Goal: Task Accomplishment & Management: Manage account settings

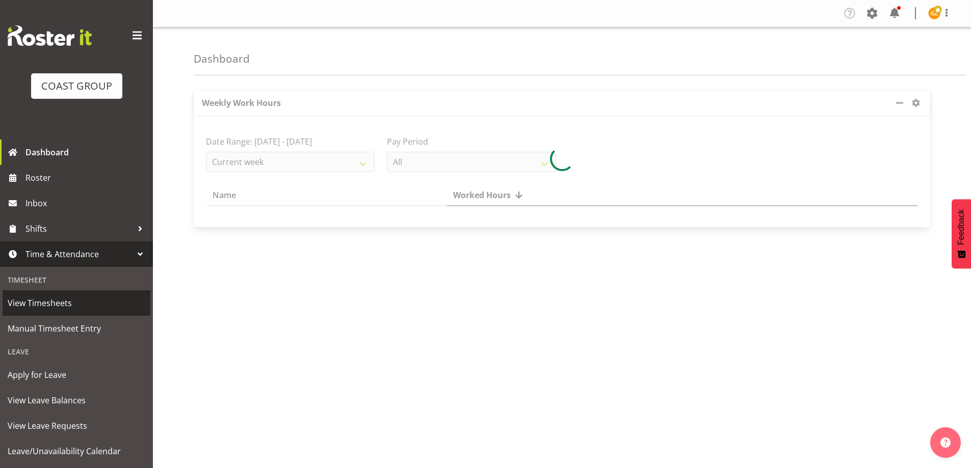
click at [81, 299] on span "View Timesheets" at bounding box center [77, 303] width 138 height 15
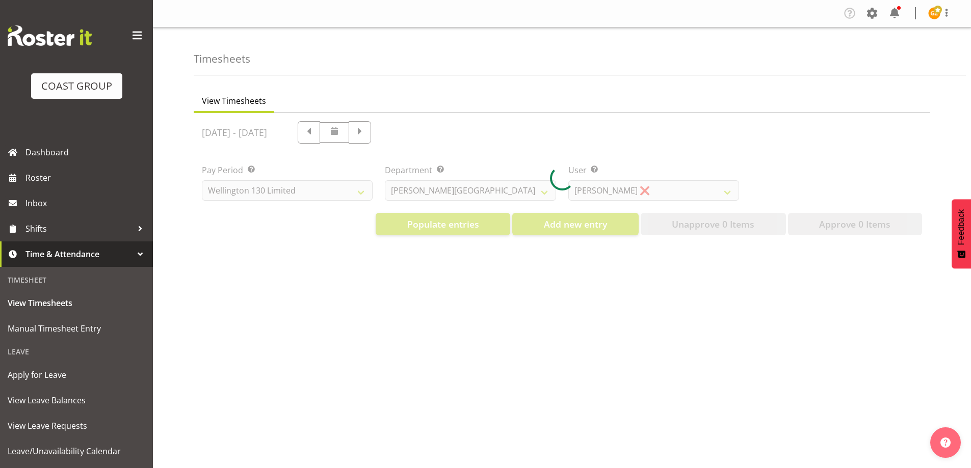
select select "150"
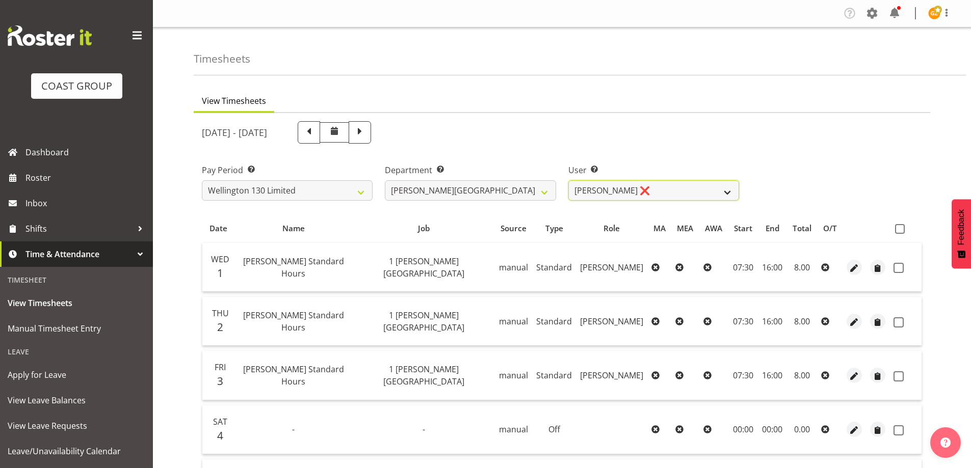
click at [729, 191] on select "[PERSON_NAME] ❌ [PERSON_NAME] ❌ [PERSON_NAME] [PERSON_NAME] ❌ [PERSON_NAME] ❌ […" at bounding box center [653, 190] width 171 height 20
click at [792, 163] on div "Pay Period Select which pay period you would like to view. SLP LTD EHS LTD DW L…" at bounding box center [562, 178] width 732 height 57
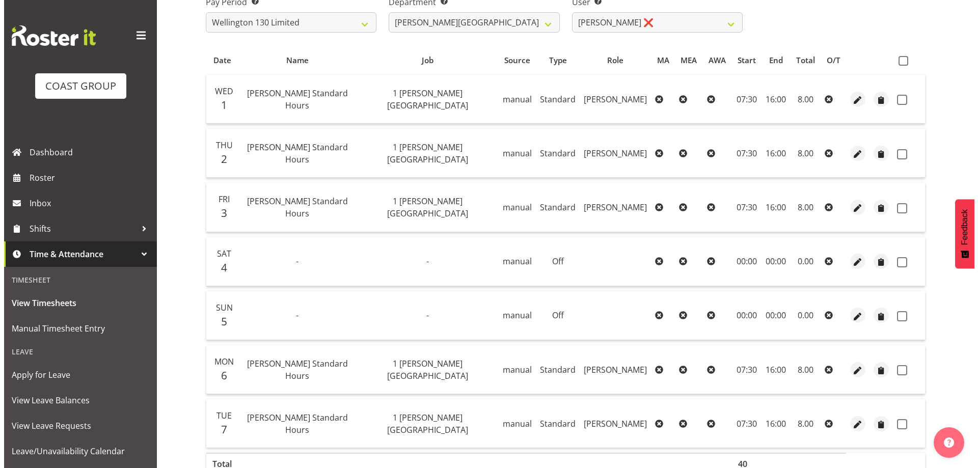
scroll to position [230, 0]
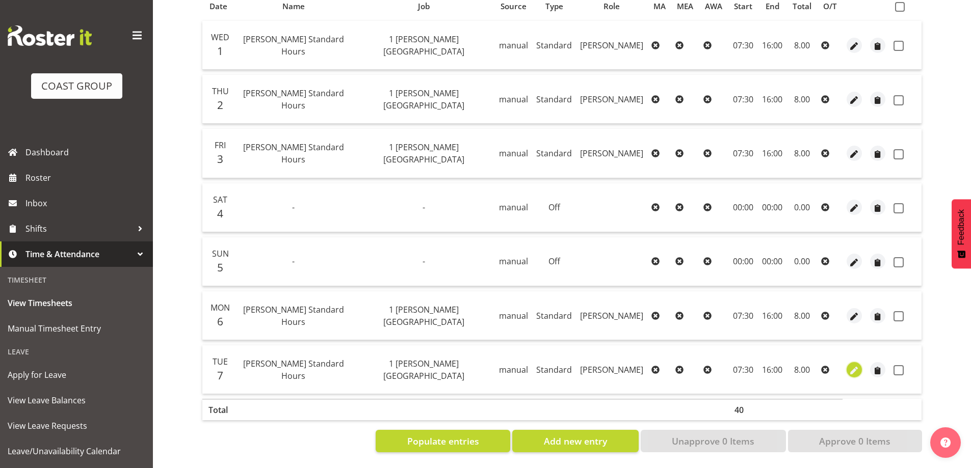
click at [853, 365] on span "button" at bounding box center [854, 371] width 12 height 12
select select "Standard"
select select "9"
select select "2025"
select select "7"
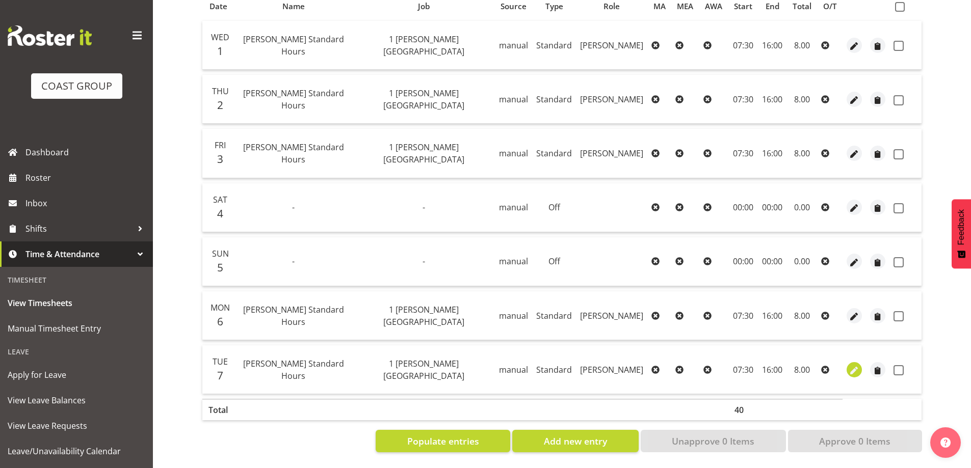
select select "30"
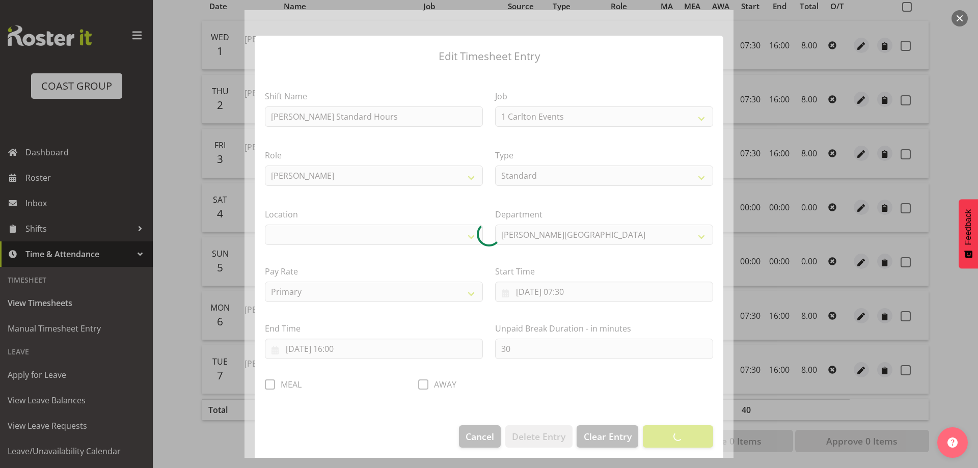
select select "7032"
select select "1075"
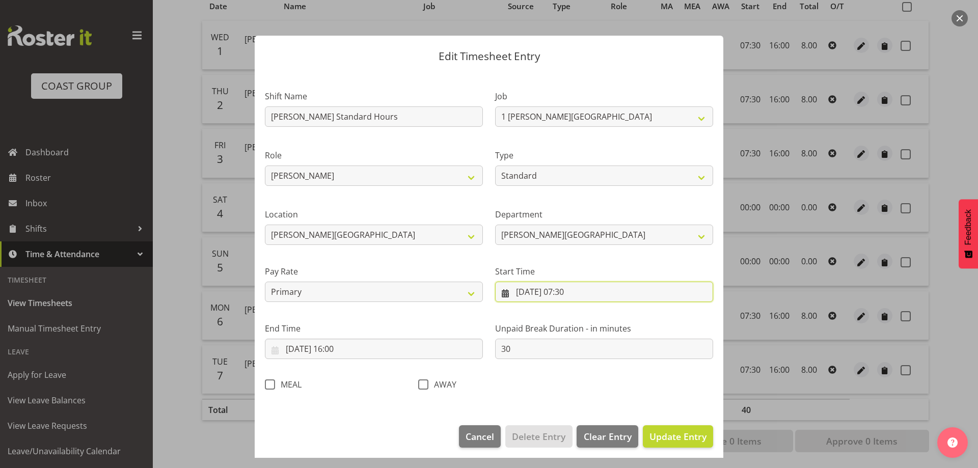
click at [635, 291] on input "[DATE] 07:30" at bounding box center [604, 292] width 218 height 20
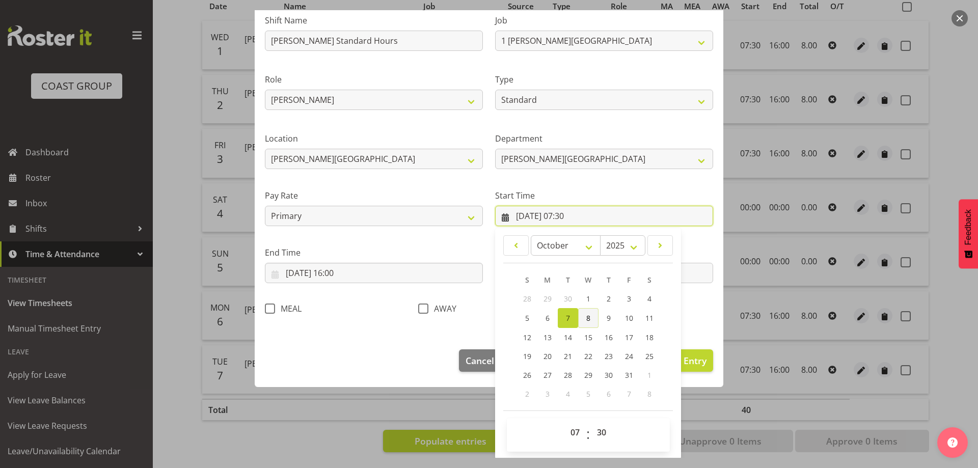
scroll to position [77, 0]
click at [597, 433] on select "00 01 02 03 04 05 06 07 08 09 10 11 12 13 14 15 16 17 18 19 20 21 22 23 24 25 2…" at bounding box center [603, 431] width 23 height 20
select select "0"
click at [592, 421] on select "00 01 02 03 04 05 06 07 08 09 10 11 12 13 14 15 16 17 18 19 20 21 22 23 24 25 2…" at bounding box center [603, 431] width 23 height 20
type input "[DATE] 07:00"
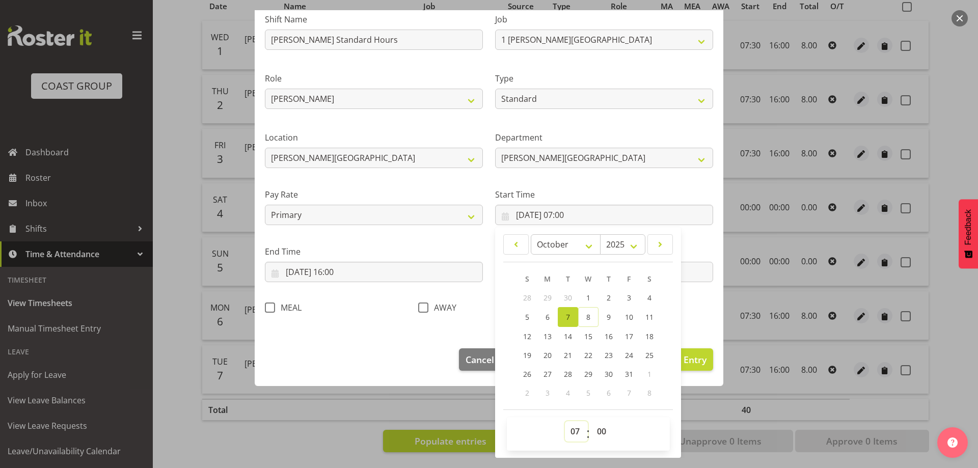
drag, startPoint x: 567, startPoint y: 432, endPoint x: 566, endPoint y: 421, distance: 10.8
click at [567, 432] on select "00 01 02 03 04 05 06 07 08 09 10 11 12 13 14 15 16 17 18 19 20 21 22 23" at bounding box center [576, 431] width 23 height 20
select select "8"
click at [565, 421] on select "00 01 02 03 04 05 06 07 08 09 10 11 12 13 14 15 16 17 18 19 20 21 22 23" at bounding box center [576, 431] width 23 height 20
type input "[DATE] 08:00"
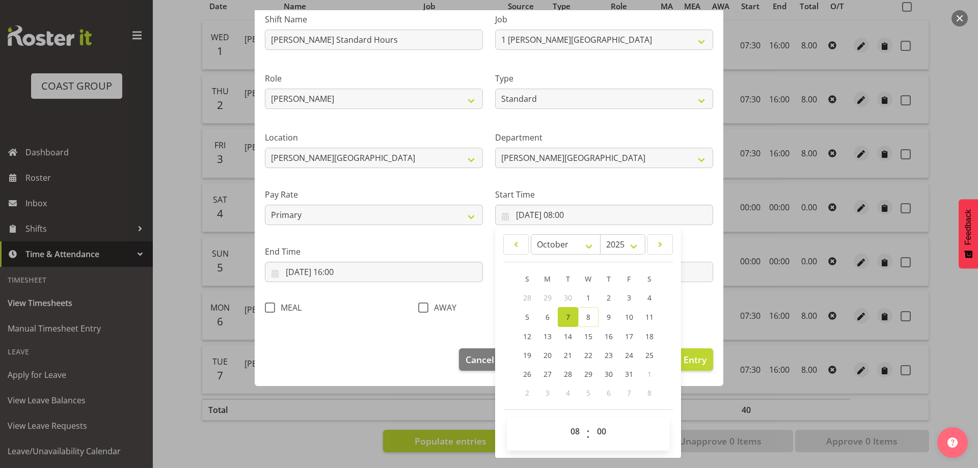
click at [697, 323] on section "Shift Name [PERSON_NAME][GEOGRAPHIC_DATA] Standard Hours Job 1 Carlton Events 1…" at bounding box center [489, 166] width 469 height 343
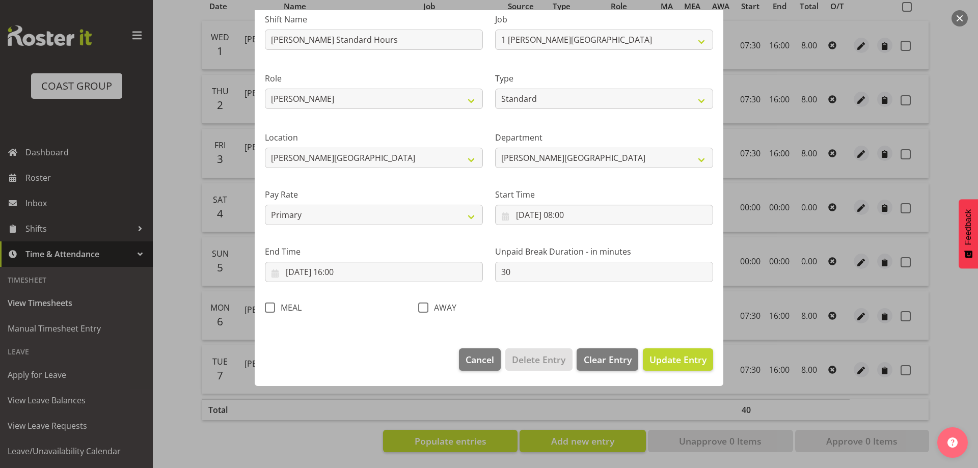
scroll to position [5, 0]
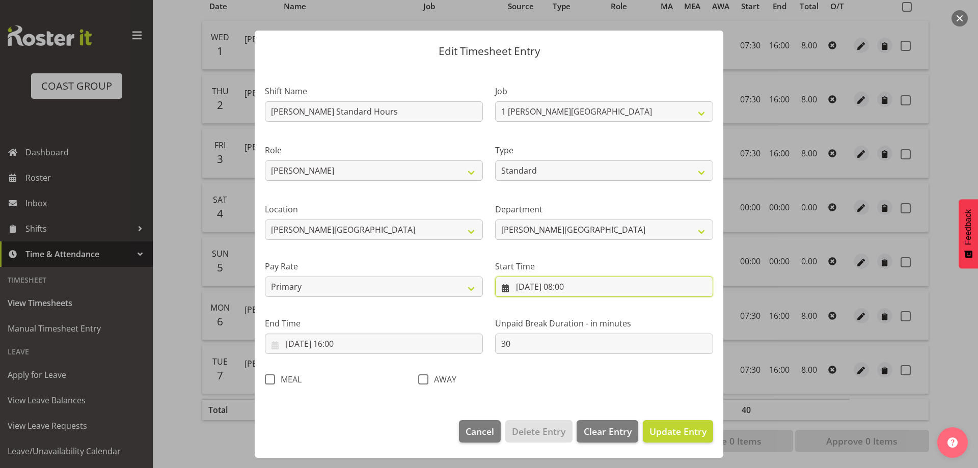
click at [610, 288] on input "[DATE] 08:00" at bounding box center [604, 287] width 218 height 20
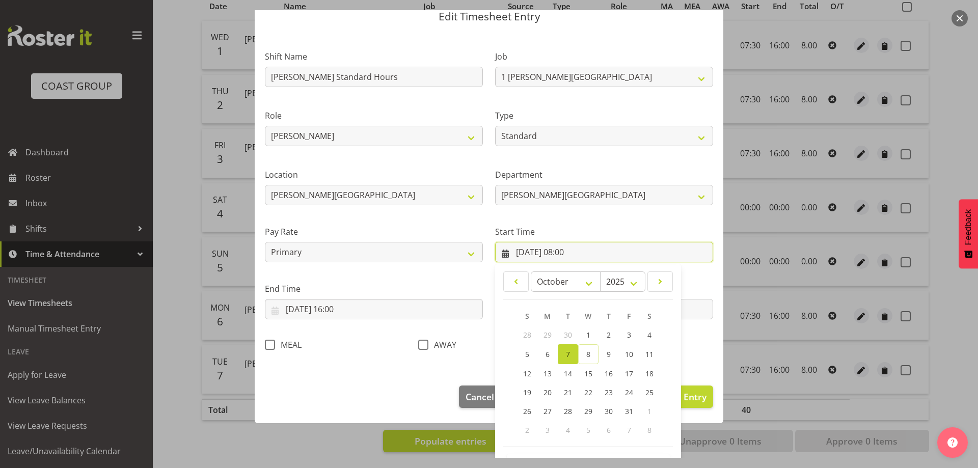
scroll to position [77, 0]
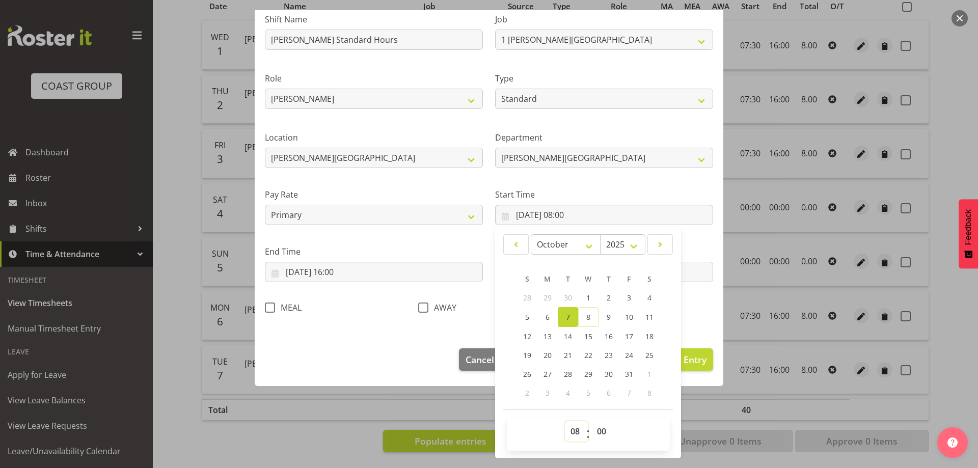
drag, startPoint x: 573, startPoint y: 435, endPoint x: 572, endPoint y: 426, distance: 9.2
click at [573, 435] on select "00 01 02 03 04 05 06 07 08 09 10 11 12 13 14 15 16 17 18 19 20 21 22 23" at bounding box center [576, 431] width 23 height 20
select select "7"
click at [565, 421] on select "00 01 02 03 04 05 06 07 08 09 10 11 12 13 14 15 16 17 18 19 20 21 22 23" at bounding box center [576, 431] width 23 height 20
type input "[DATE] 07:00"
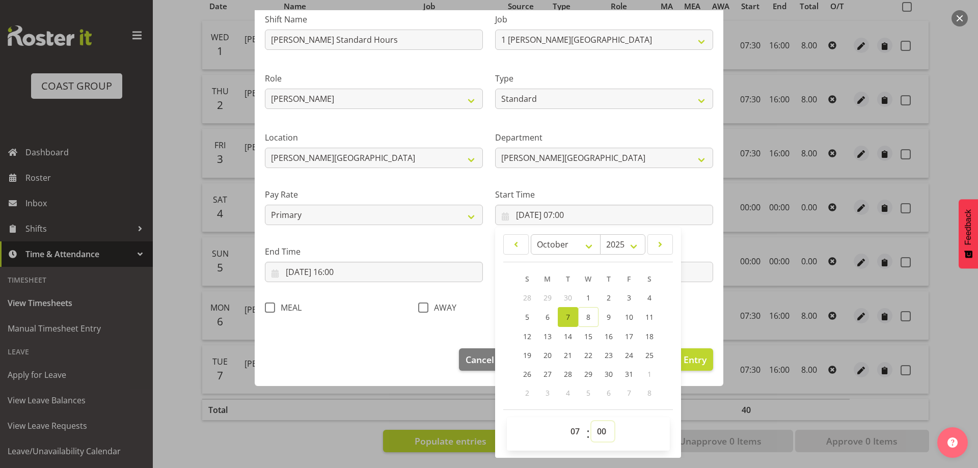
drag, startPoint x: 600, startPoint y: 432, endPoint x: 597, endPoint y: 421, distance: 11.1
click at [600, 432] on select "00 01 02 03 04 05 06 07 08 09 10 11 12 13 14 15 16 17 18 19 20 21 22 23 24 25 2…" at bounding box center [603, 431] width 23 height 20
select select "30"
click at [592, 421] on select "00 01 02 03 04 05 06 07 08 09 10 11 12 13 14 15 16 17 18 19 20 21 22 23 24 25 2…" at bounding box center [603, 431] width 23 height 20
type input "[DATE] 07:30"
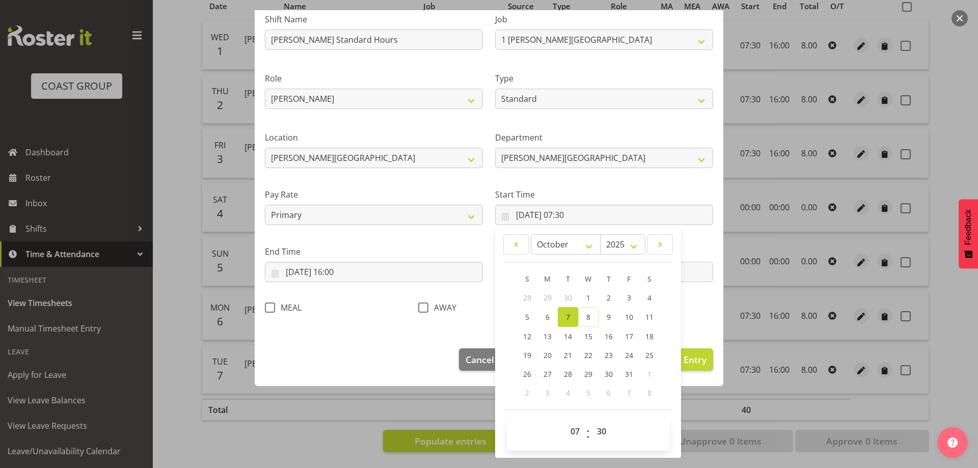
drag, startPoint x: 694, startPoint y: 401, endPoint x: 689, endPoint y: 389, distance: 13.1
click at [693, 400] on div "Edit Timesheet Entry Shift Name [PERSON_NAME] Standard Hours Job 1 Carlton Even…" at bounding box center [489, 234] width 489 height 448
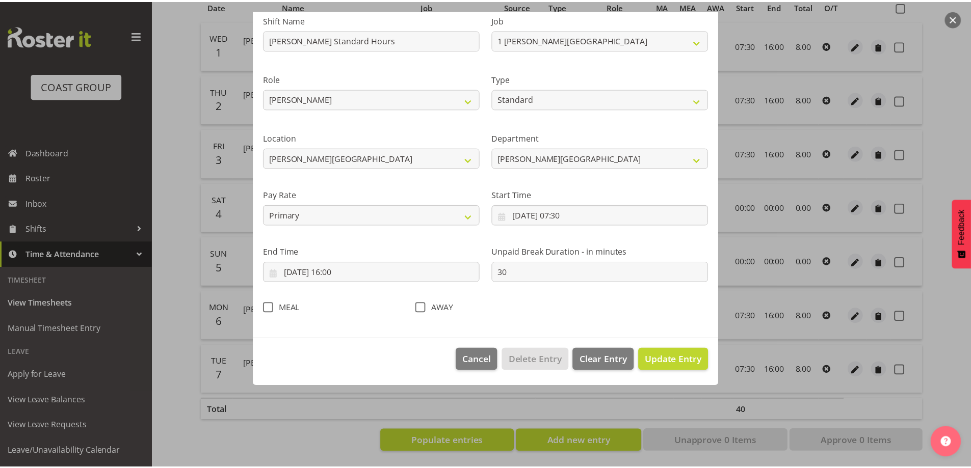
scroll to position [5, 0]
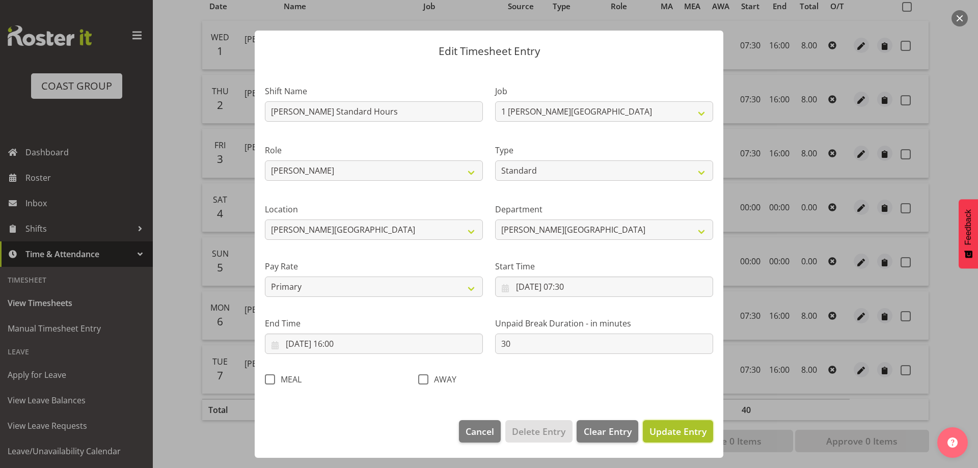
click at [669, 426] on span "Update Entry" at bounding box center [678, 432] width 57 height 12
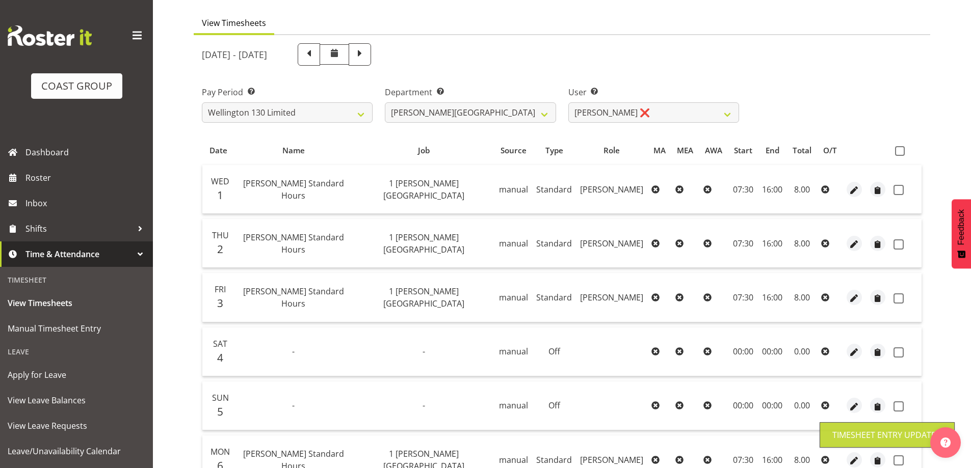
scroll to position [77, 0]
drag, startPoint x: 901, startPoint y: 150, endPoint x: 879, endPoint y: 188, distance: 44.1
click at [901, 150] on span at bounding box center [900, 152] width 10 height 10
click at [901, 150] on input "checkbox" at bounding box center [898, 152] width 7 height 7
checkbox input "true"
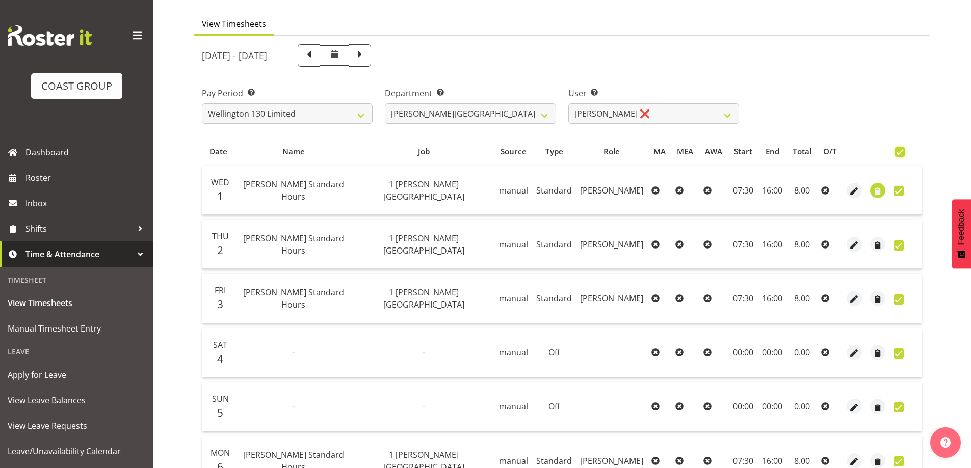
checkbox input "true"
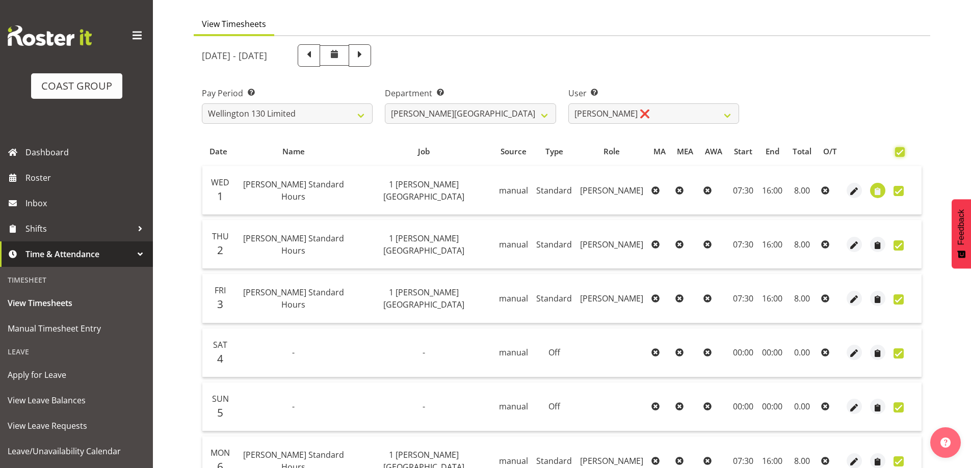
checkbox input "true"
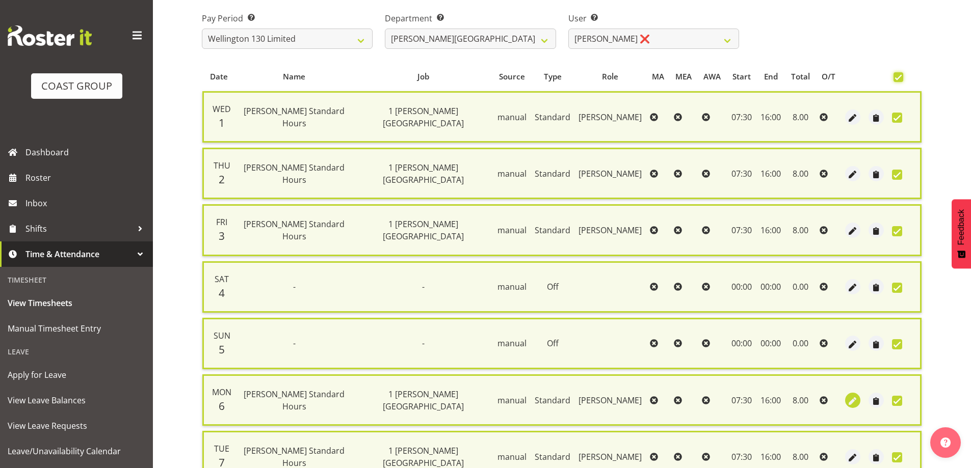
scroll to position [247, 0]
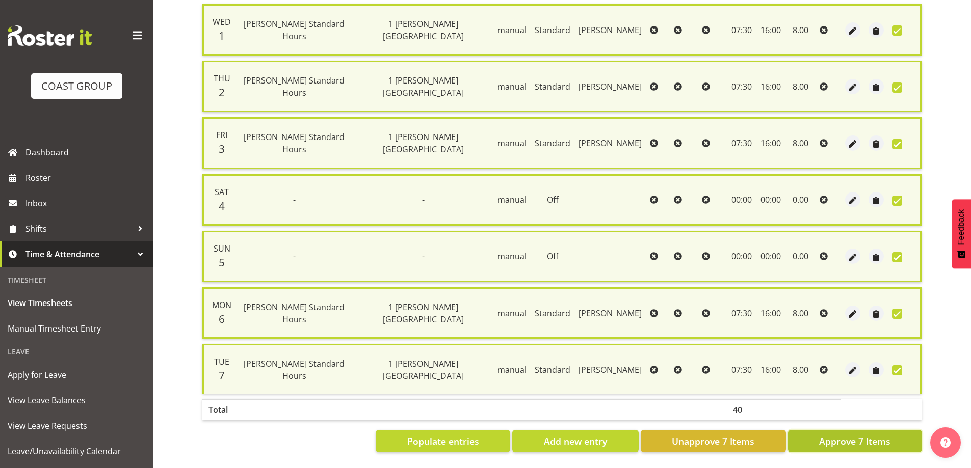
click at [841, 439] on span "Approve 7 Items" at bounding box center [854, 441] width 71 height 13
checkbox input "false"
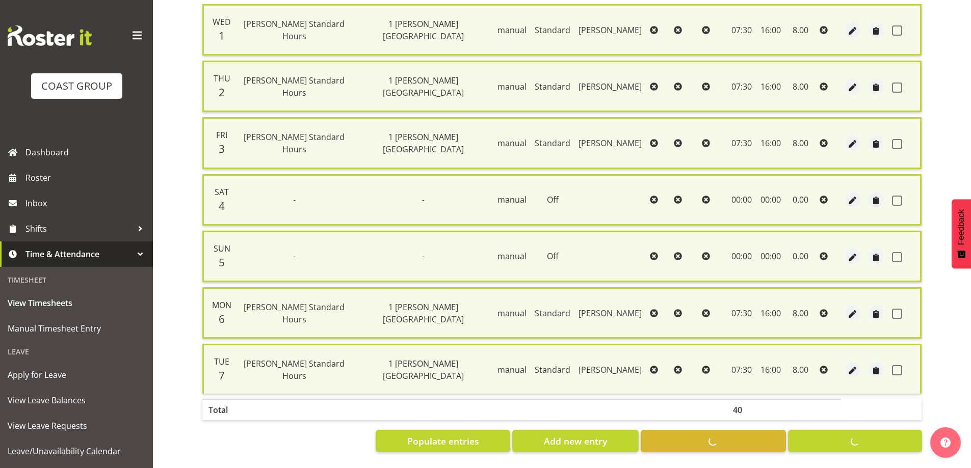
checkbox input "false"
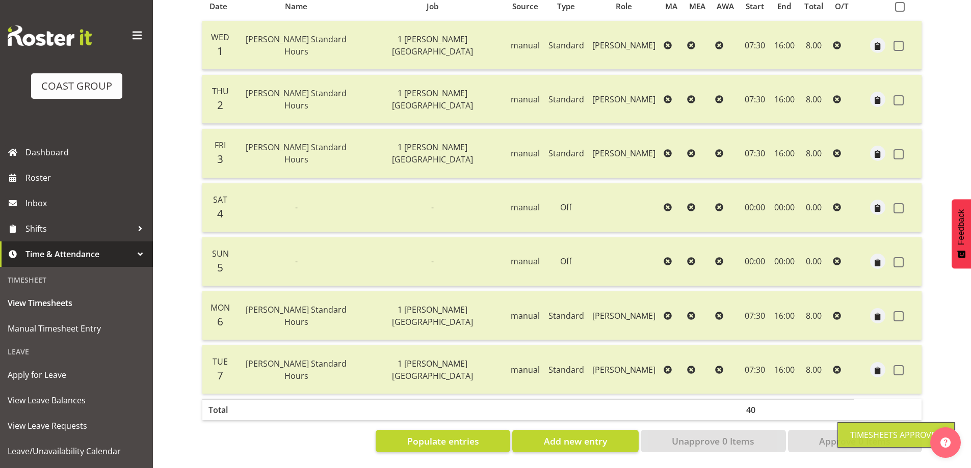
scroll to position [0, 0]
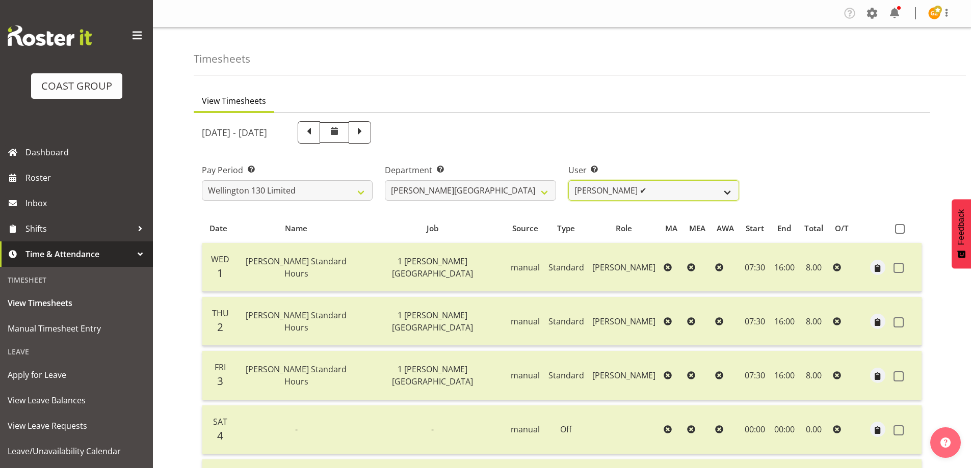
click at [727, 190] on select "[PERSON_NAME] ✔ [PERSON_NAME] ❌ [PERSON_NAME] [PERSON_NAME] ❌ [PERSON_NAME] ❌ […" at bounding box center [653, 190] width 171 height 20
select select "9956"
click at [568, 180] on select "[PERSON_NAME] ✔ [PERSON_NAME] ❌ [PERSON_NAME] [PERSON_NAME] ❌ [PERSON_NAME] ❌ […" at bounding box center [653, 190] width 171 height 20
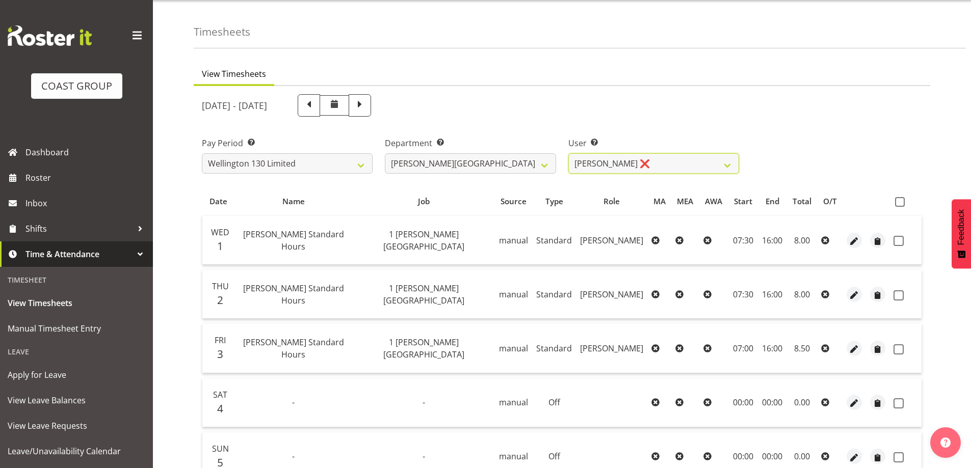
scroll to position [26, 0]
click at [898, 201] on span at bounding box center [900, 203] width 10 height 10
click at [898, 201] on input "checkbox" at bounding box center [898, 203] width 7 height 7
checkbox input "true"
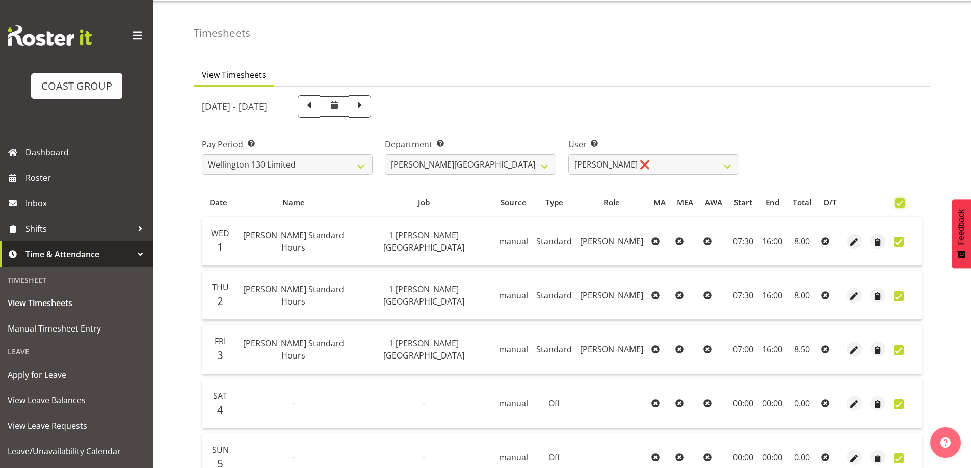
checkbox input "true"
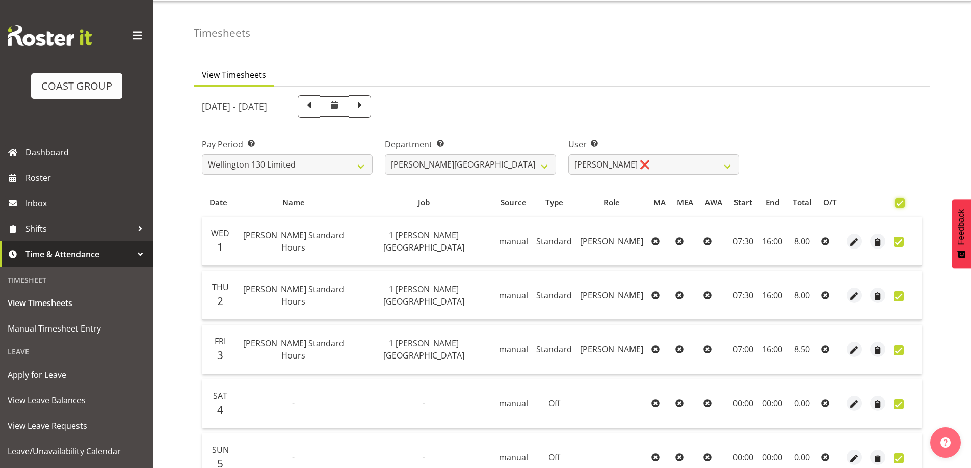
checkbox input "true"
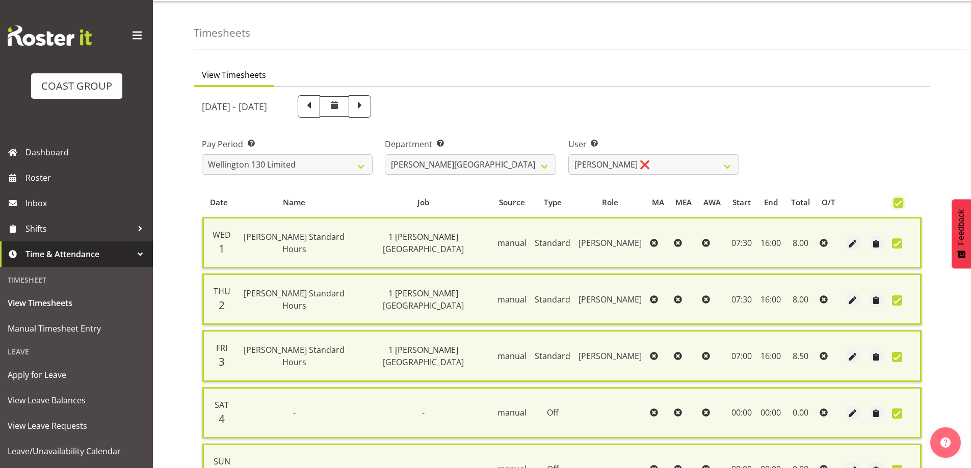
scroll to position [247, 0]
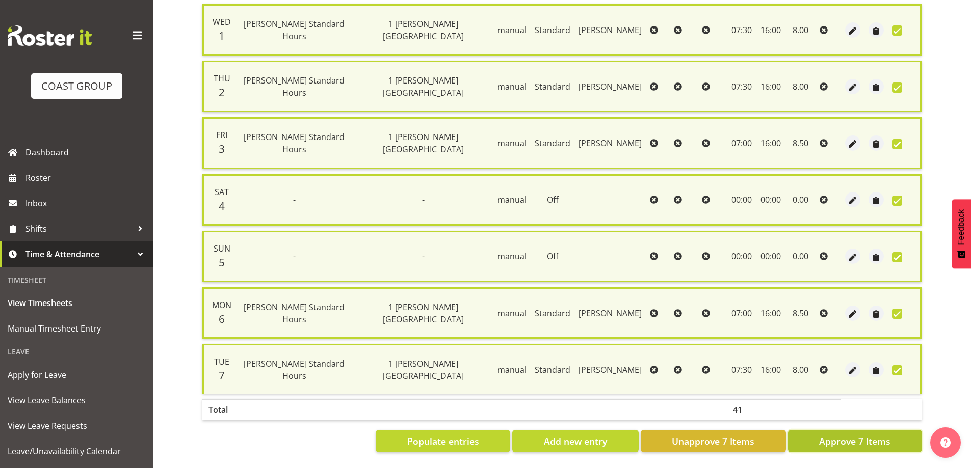
click at [848, 440] on span "Approve 7 Items" at bounding box center [854, 441] width 71 height 13
checkbox input "false"
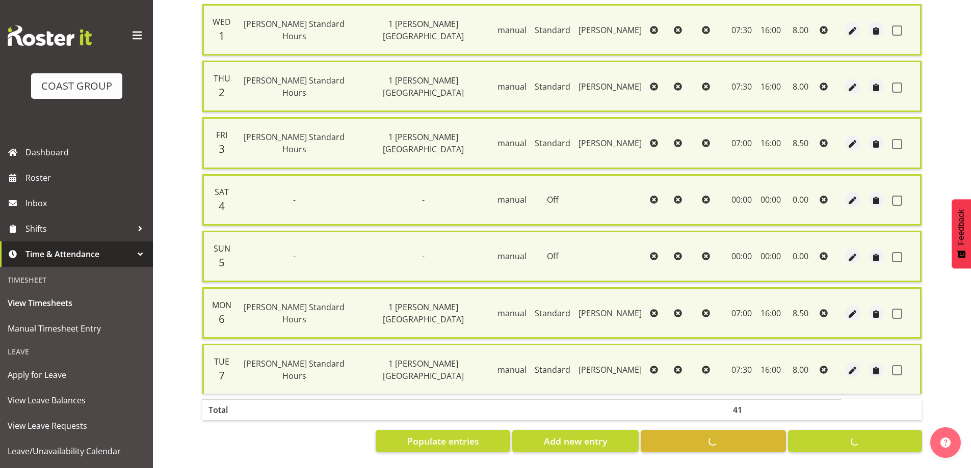
checkbox input "false"
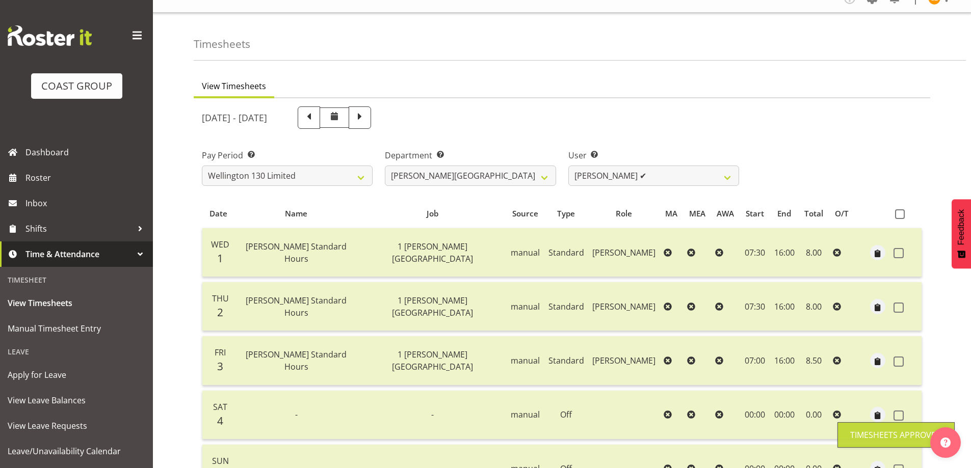
scroll to position [0, 0]
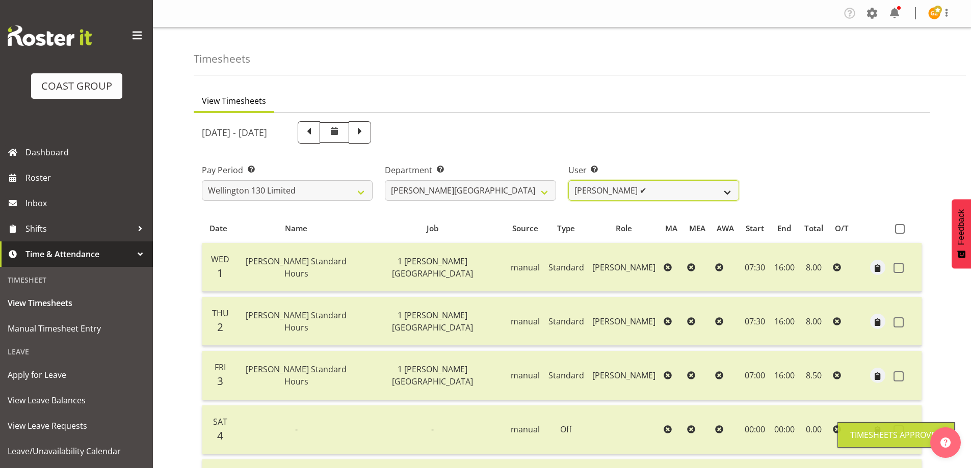
click at [725, 193] on select "[PERSON_NAME] ✔ [PERSON_NAME] ✔ [PERSON_NAME] [PERSON_NAME] ❌ [PERSON_NAME] ❌ […" at bounding box center [653, 190] width 171 height 20
select select "9930"
click at [568, 180] on select "[PERSON_NAME] ✔ [PERSON_NAME] ✔ [PERSON_NAME] [PERSON_NAME] ❌ [PERSON_NAME] ❌ […" at bounding box center [653, 190] width 171 height 20
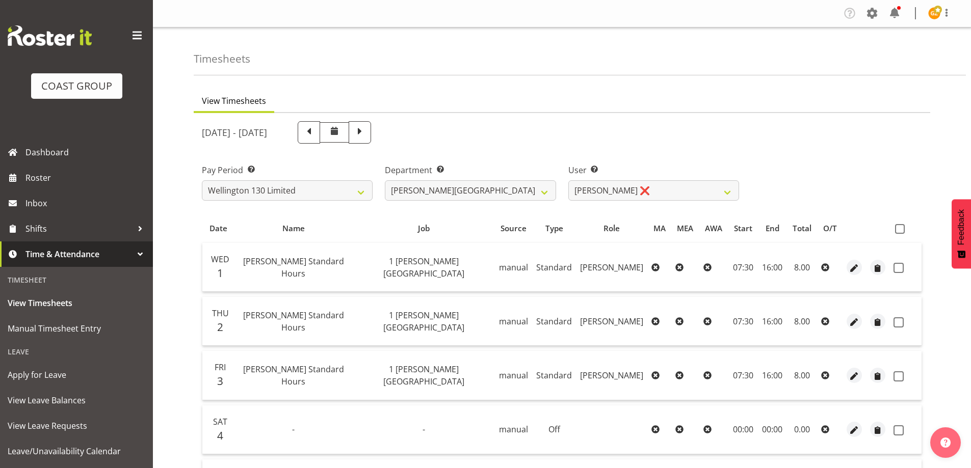
click at [898, 228] on span at bounding box center [900, 229] width 10 height 10
click at [898, 228] on input "checkbox" at bounding box center [898, 229] width 7 height 7
checkbox input "true"
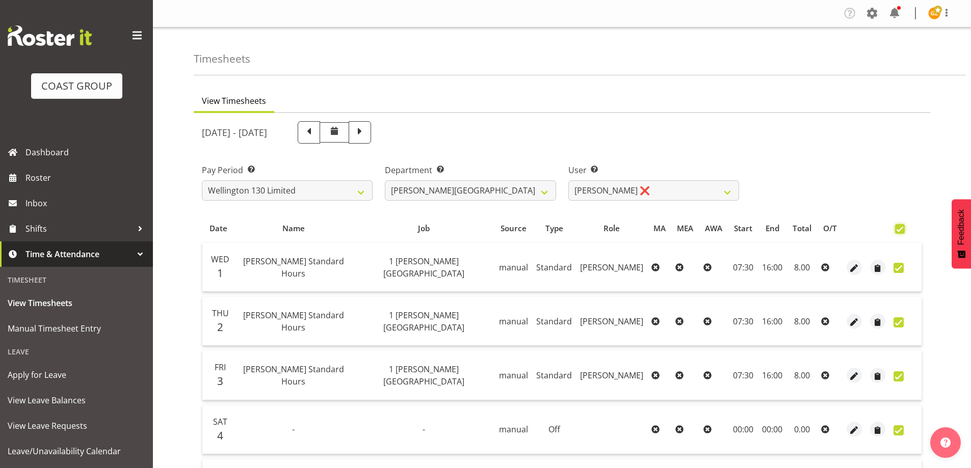
checkbox input "true"
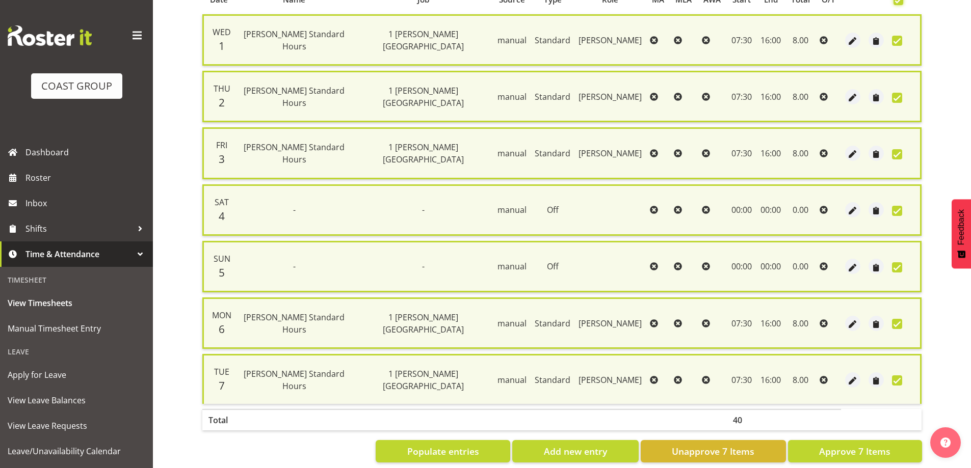
scroll to position [247, 0]
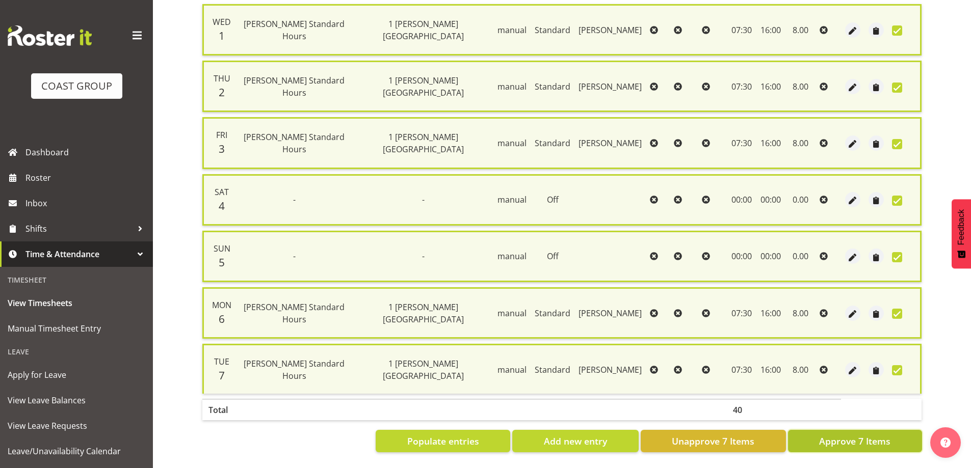
click at [844, 435] on span "Approve 7 Items" at bounding box center [854, 441] width 71 height 13
checkbox input "false"
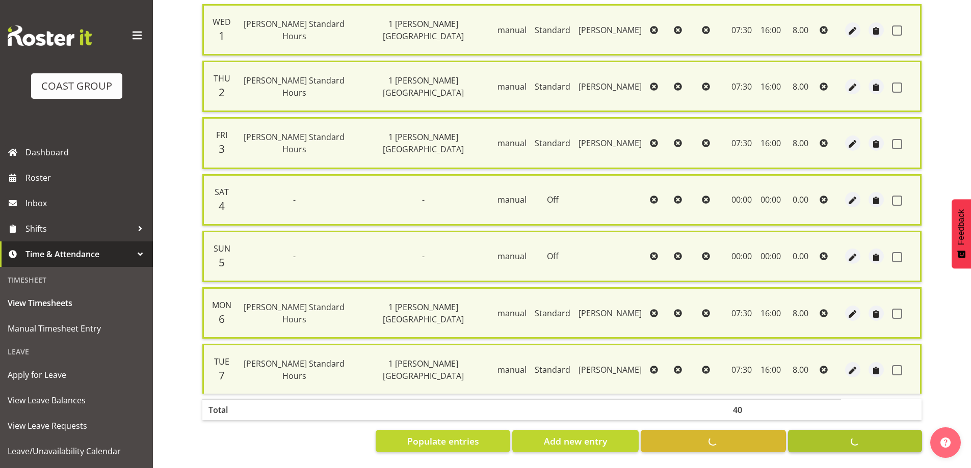
checkbox input "false"
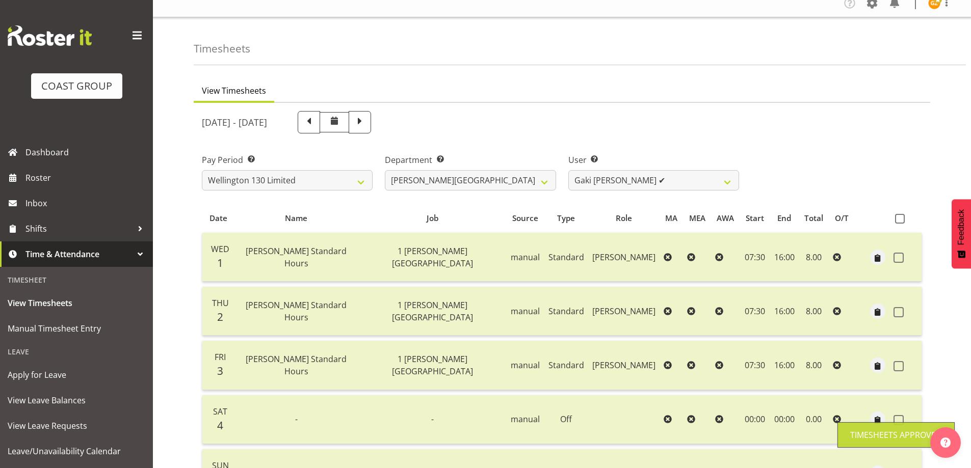
scroll to position [0, 0]
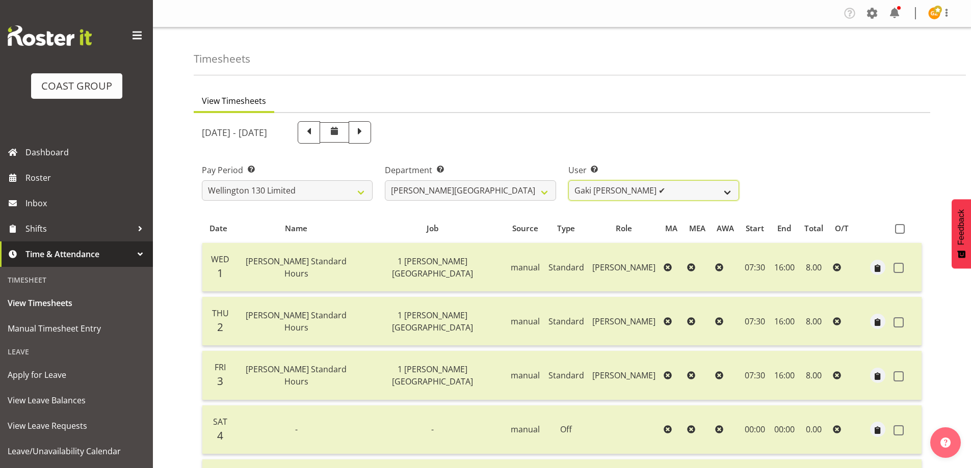
click at [725, 192] on select "[PERSON_NAME] ✔ [PERSON_NAME] ✔ [PERSON_NAME] [PERSON_NAME] ❌ [PERSON_NAME] ✔ […" at bounding box center [653, 190] width 171 height 20
select select "9950"
click at [568, 180] on select "[PERSON_NAME] ✔ [PERSON_NAME] ✔ [PERSON_NAME] [PERSON_NAME] ❌ [PERSON_NAME] ✔ […" at bounding box center [653, 190] width 171 height 20
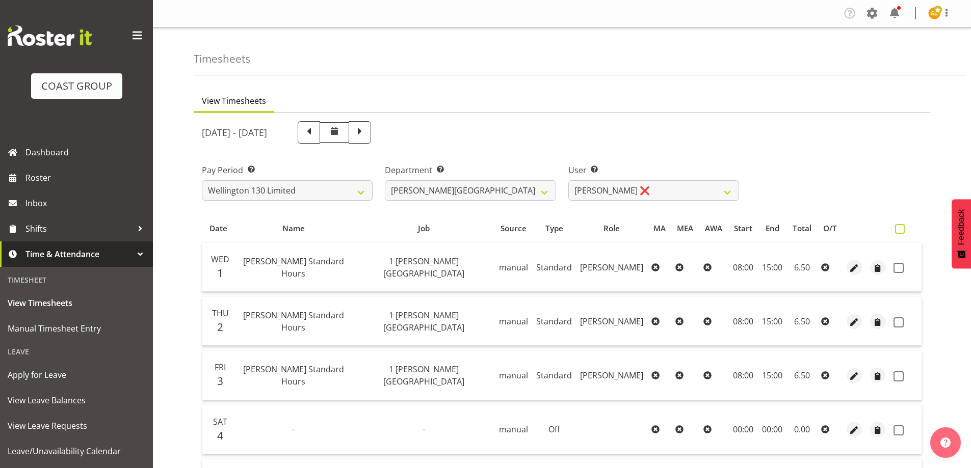
click at [899, 228] on span at bounding box center [900, 229] width 10 height 10
click at [899, 228] on input "checkbox" at bounding box center [898, 229] width 7 height 7
checkbox input "true"
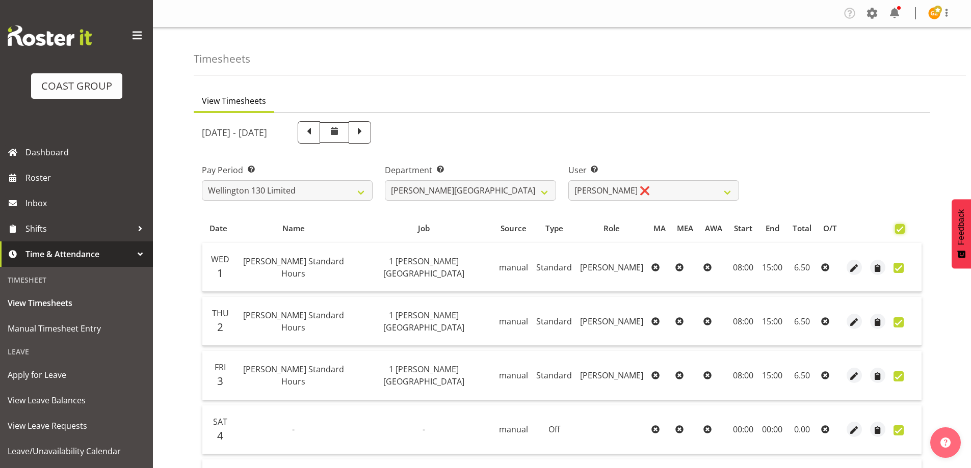
checkbox input "true"
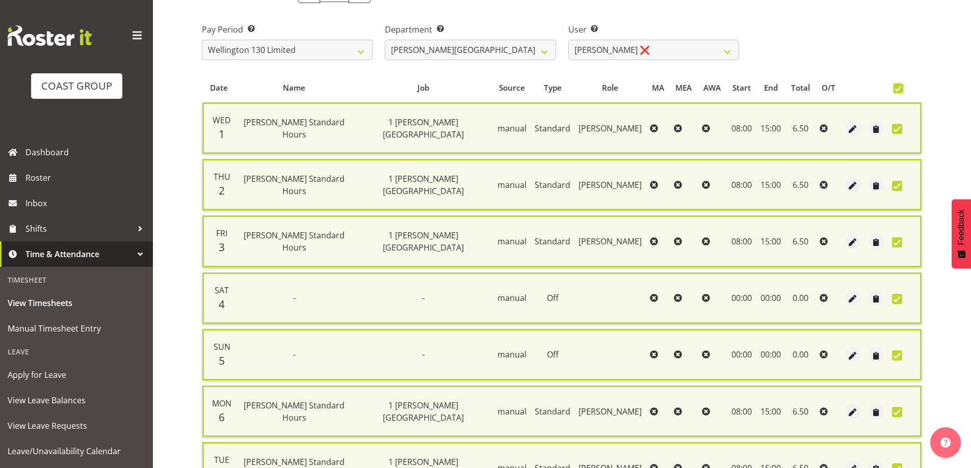
scroll to position [247, 0]
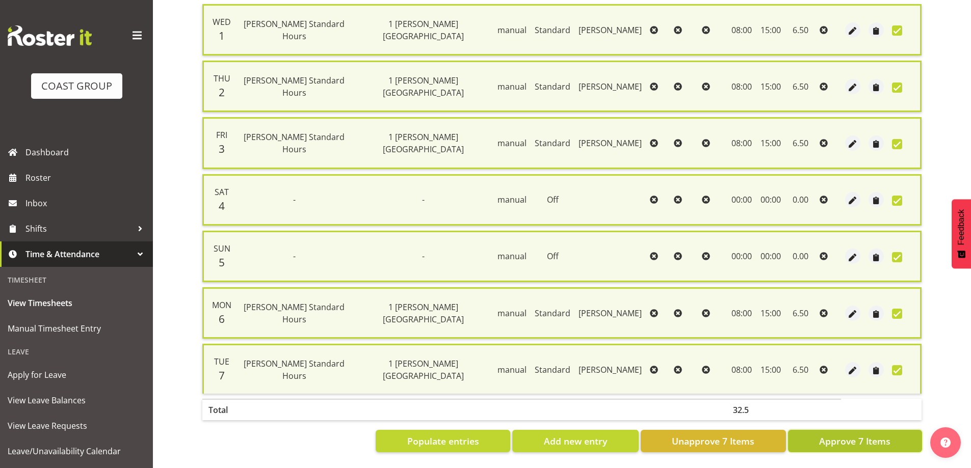
click at [861, 435] on span "Approve 7 Items" at bounding box center [854, 441] width 71 height 13
checkbox input "false"
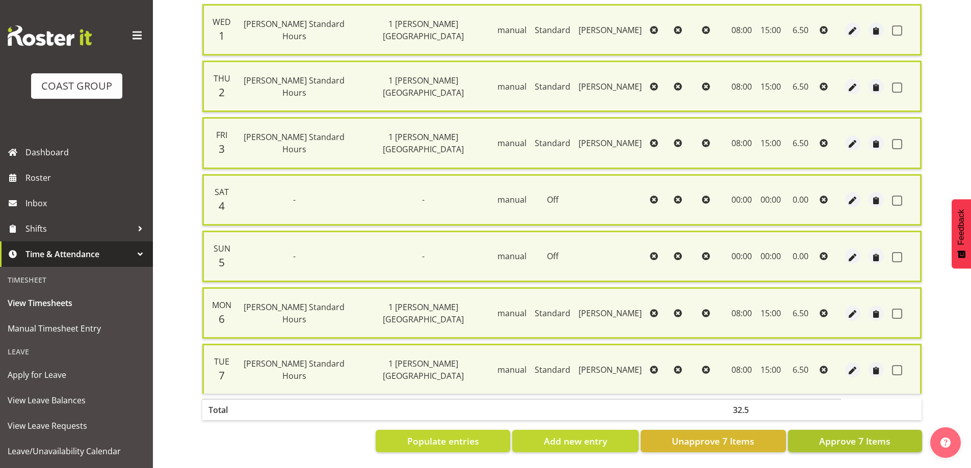
checkbox input "false"
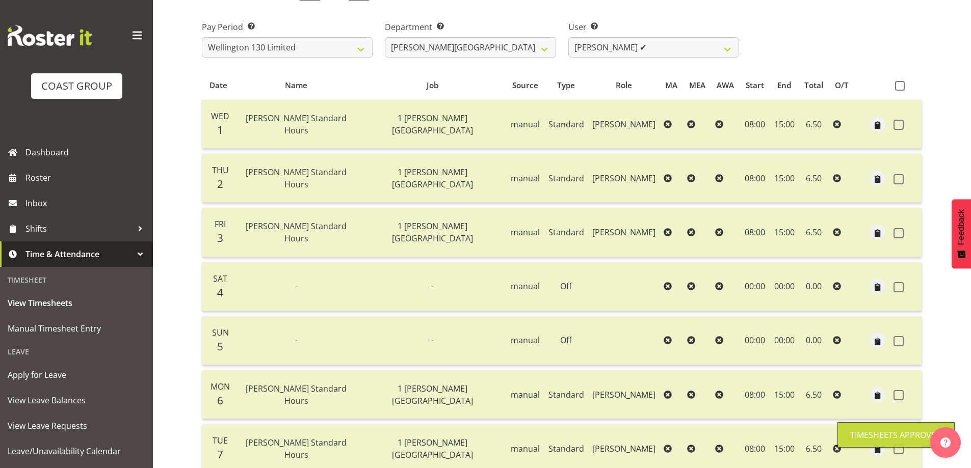
scroll to position [26, 0]
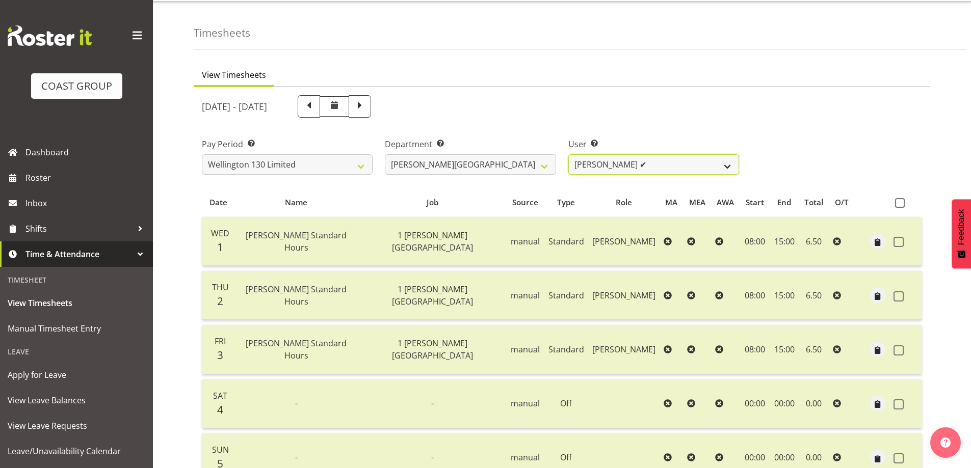
click at [730, 164] on select "[PERSON_NAME] ✔ [PERSON_NAME] ✔ [PERSON_NAME] [PERSON_NAME] ❌ [PERSON_NAME] ✔ […" at bounding box center [653, 164] width 171 height 20
select select "9951"
click at [568, 154] on select "[PERSON_NAME] ✔ [PERSON_NAME] ✔ [PERSON_NAME] [PERSON_NAME] ❌ [PERSON_NAME] ✔ […" at bounding box center [653, 164] width 171 height 20
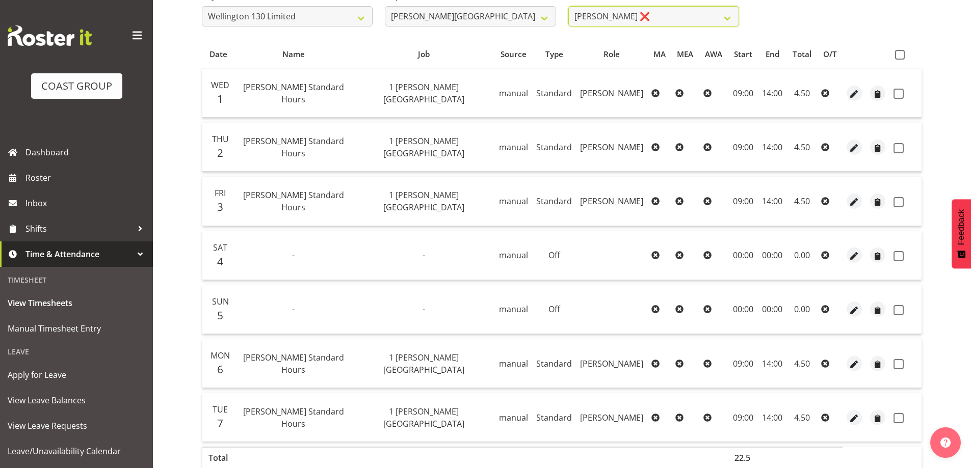
scroll to position [77, 0]
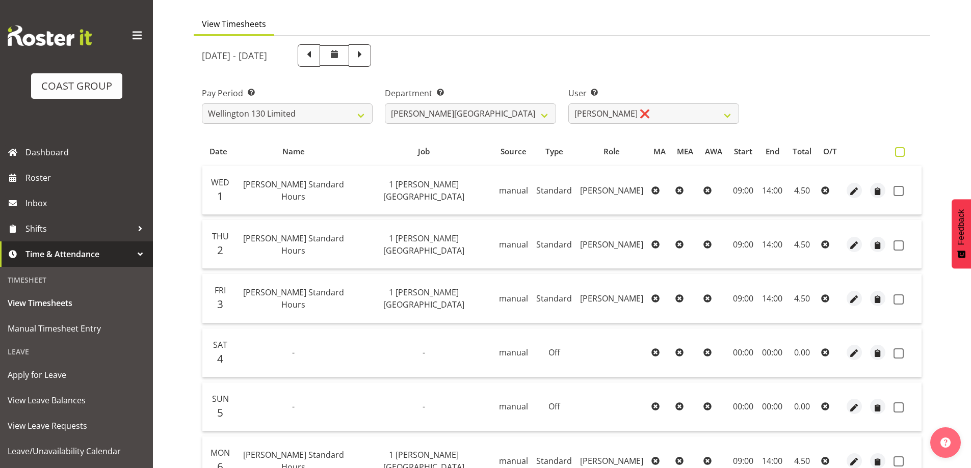
click at [901, 152] on span at bounding box center [900, 152] width 10 height 10
click at [901, 152] on input "checkbox" at bounding box center [898, 152] width 7 height 7
checkbox input "true"
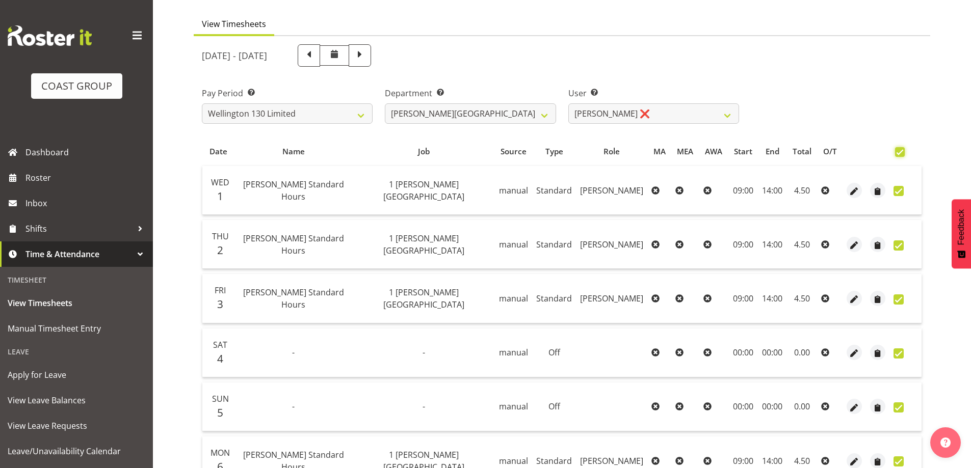
checkbox input "true"
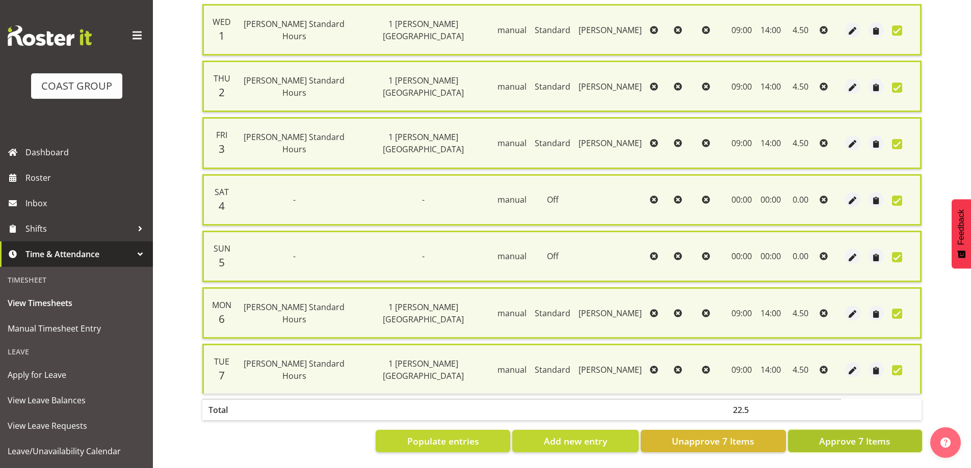
click at [878, 436] on span "Approve 7 Items" at bounding box center [854, 441] width 71 height 13
checkbox input "false"
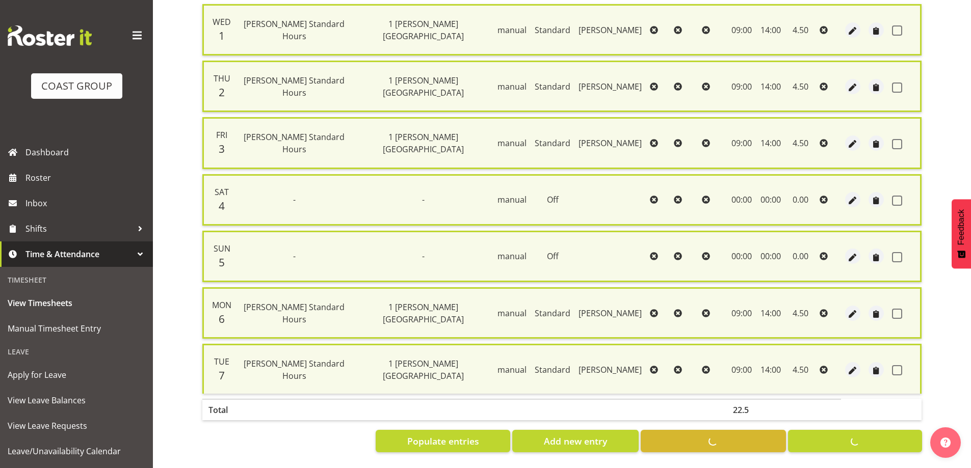
checkbox input "false"
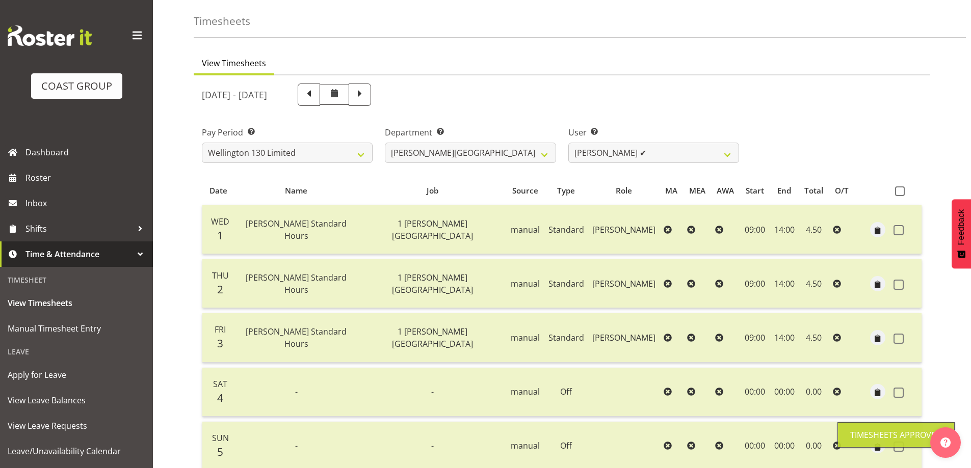
scroll to position [0, 0]
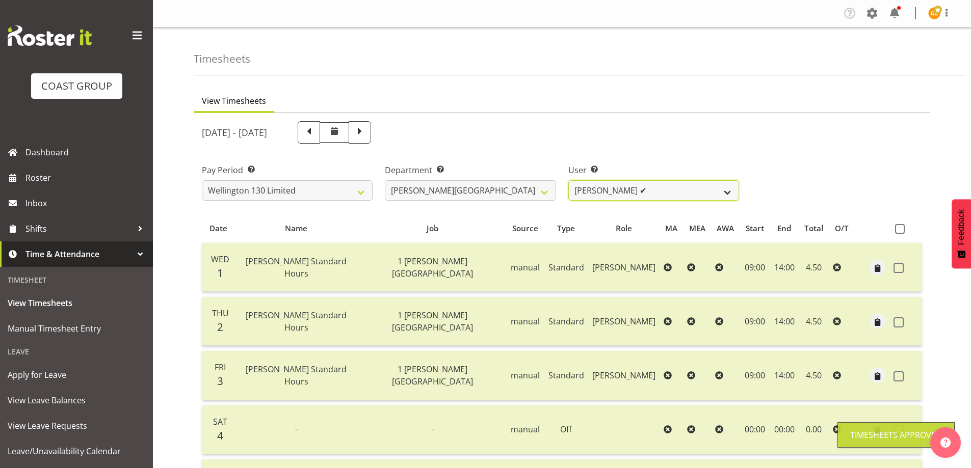
click at [729, 193] on select "[PERSON_NAME] ✔ [PERSON_NAME] ✔ [PERSON_NAME] [PERSON_NAME] ❌ [PERSON_NAME] ✔ […" at bounding box center [653, 190] width 171 height 20
select select "9952"
click at [568, 180] on select "[PERSON_NAME] ✔ [PERSON_NAME] ✔ [PERSON_NAME] [PERSON_NAME] ❌ [PERSON_NAME] ✔ […" at bounding box center [653, 190] width 171 height 20
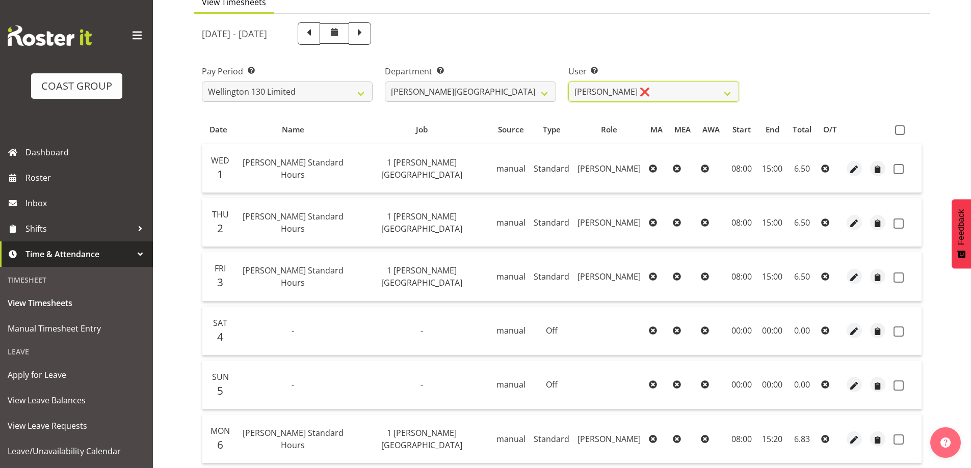
scroll to position [102, 0]
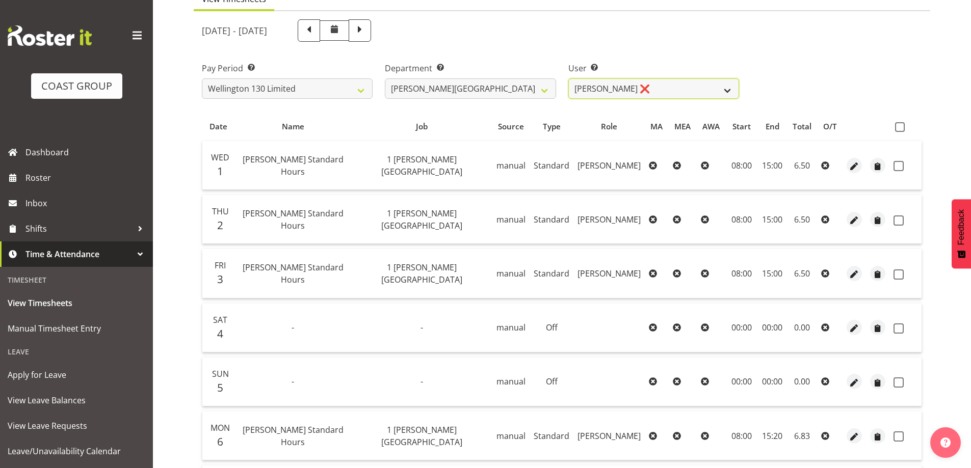
click at [727, 89] on select "[PERSON_NAME] ✔ [PERSON_NAME] ✔ [PERSON_NAME] [PERSON_NAME] ❌ [PERSON_NAME] ✔ […" at bounding box center [653, 88] width 171 height 20
click at [800, 62] on div "Pay Period Select which pay period you would like to view. SLP LTD EHS LTD DW L…" at bounding box center [562, 76] width 732 height 57
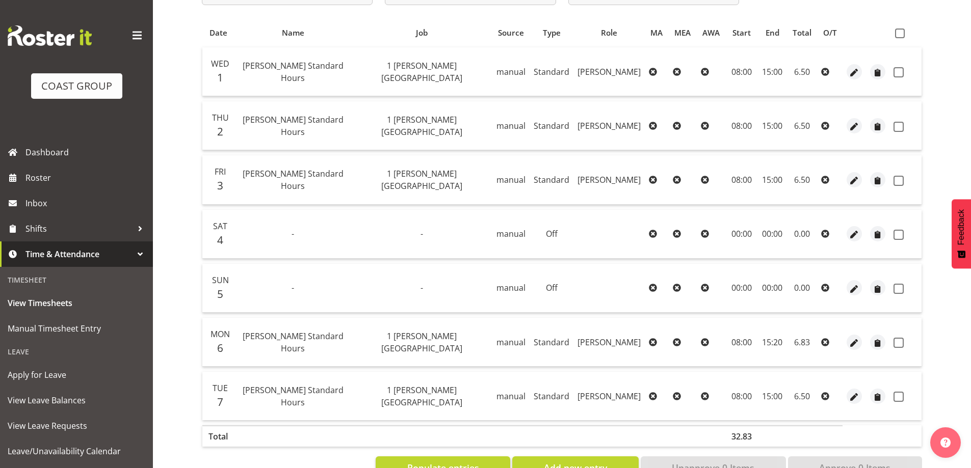
scroll to position [128, 0]
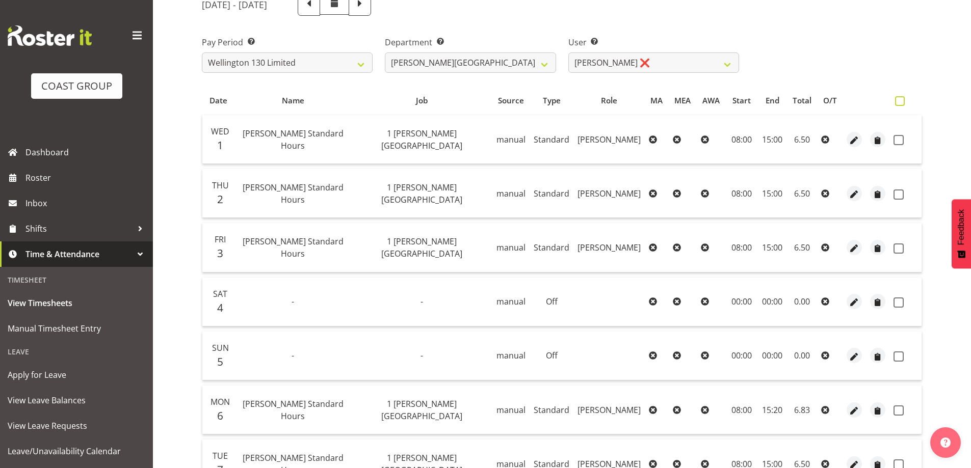
click at [903, 100] on span at bounding box center [900, 101] width 10 height 10
click at [901, 100] on input "checkbox" at bounding box center [898, 101] width 7 height 7
checkbox input "true"
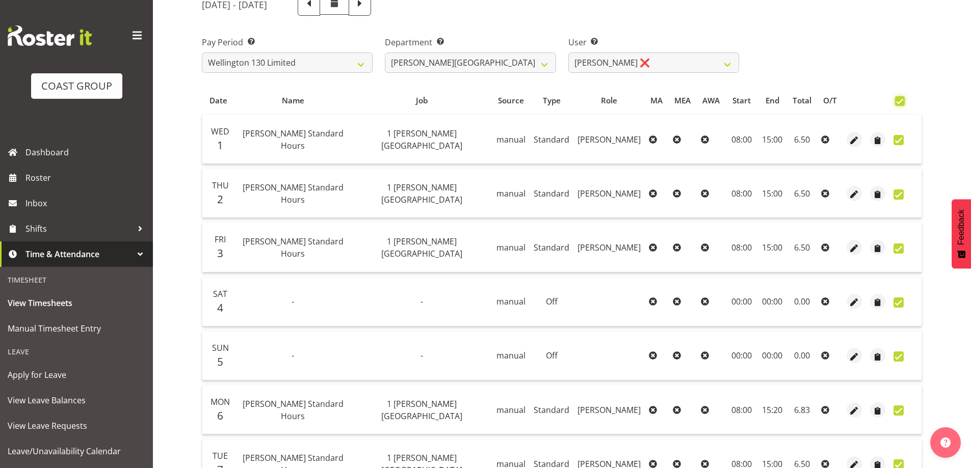
checkbox input "true"
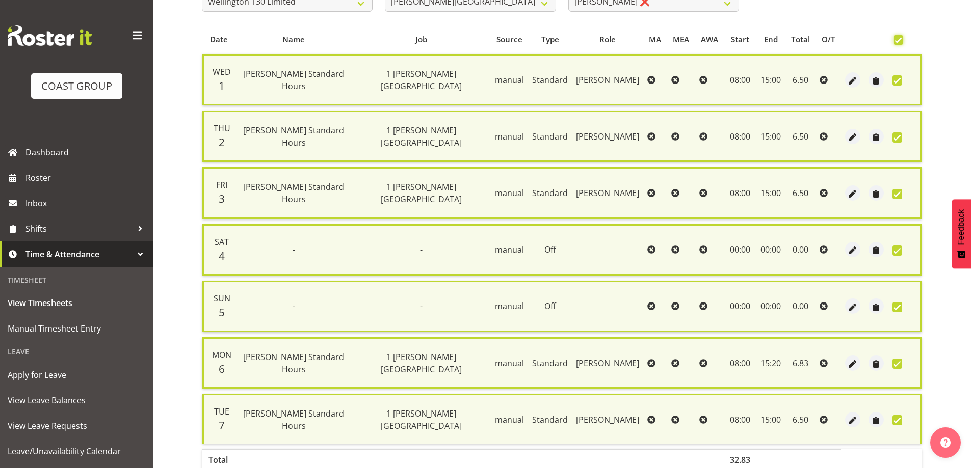
scroll to position [247, 0]
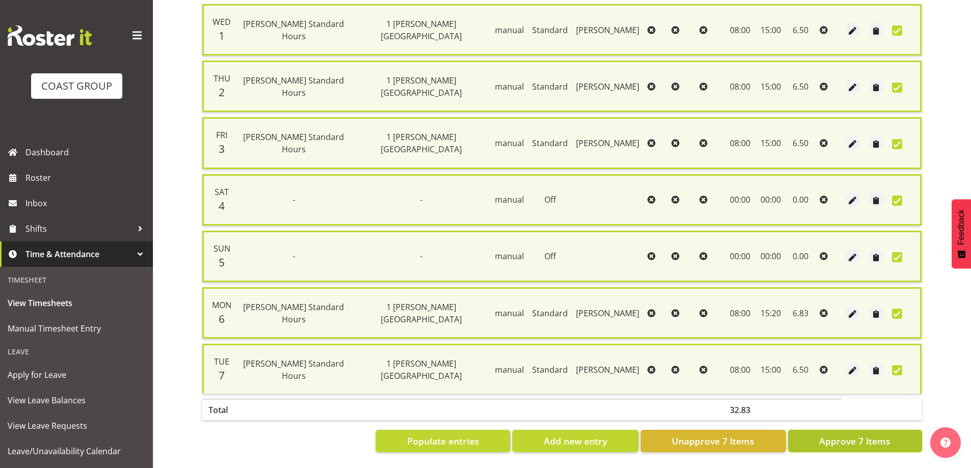
click at [859, 435] on span "Approve 7 Items" at bounding box center [854, 441] width 71 height 13
checkbox input "false"
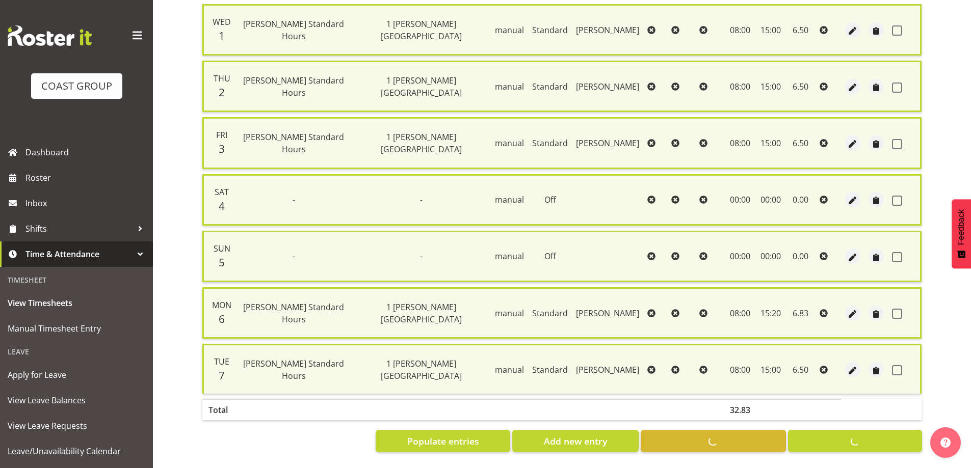
checkbox input "false"
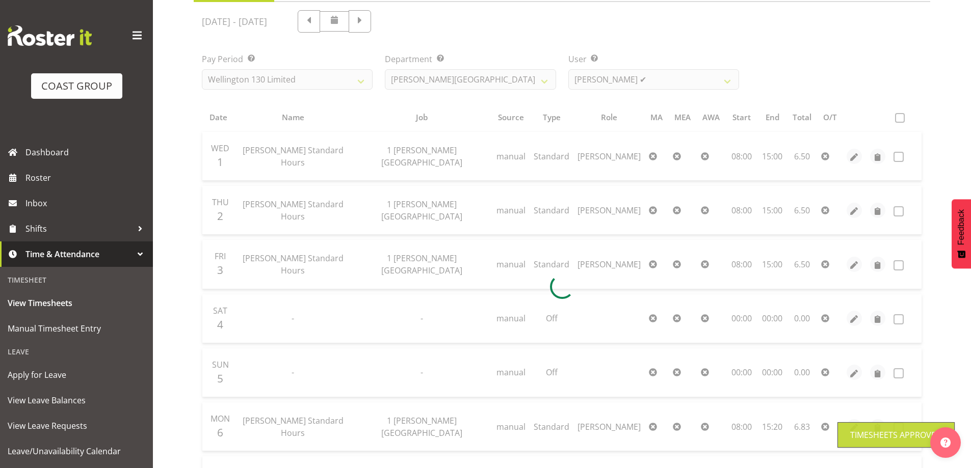
scroll to position [0, 0]
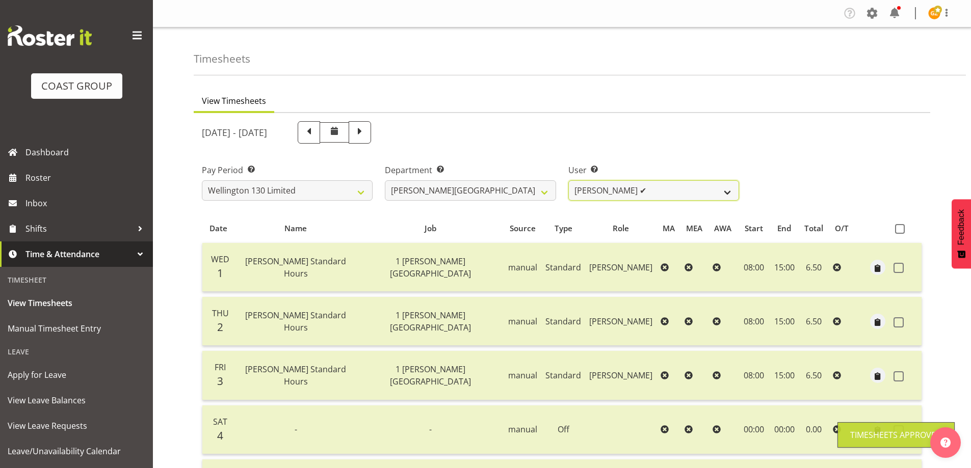
click at [729, 191] on select "[PERSON_NAME] ✔ [PERSON_NAME] ✔ [PERSON_NAME] [PERSON_NAME] ❌ [PERSON_NAME] ✔ […" at bounding box center [653, 190] width 171 height 20
select select "9949"
click at [568, 180] on select "[PERSON_NAME] ✔ [PERSON_NAME] ✔ [PERSON_NAME] [PERSON_NAME] ❌ [PERSON_NAME] ✔ […" at bounding box center [653, 190] width 171 height 20
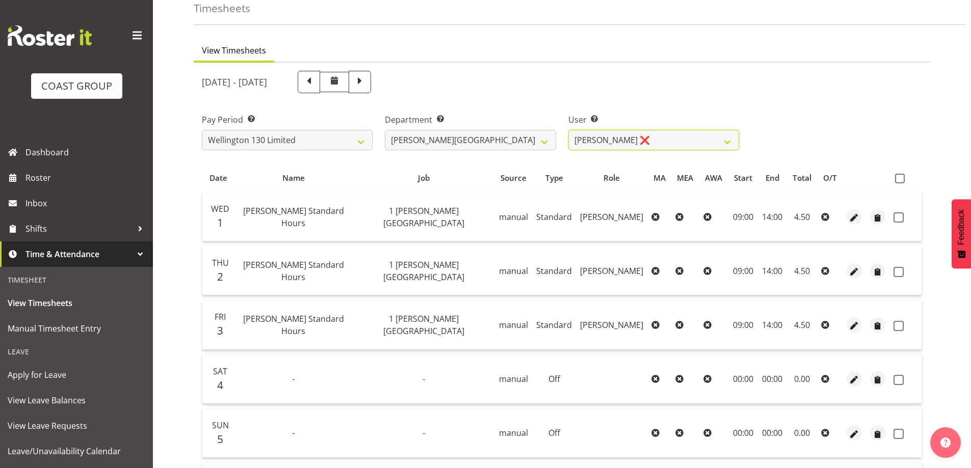
scroll to position [26, 0]
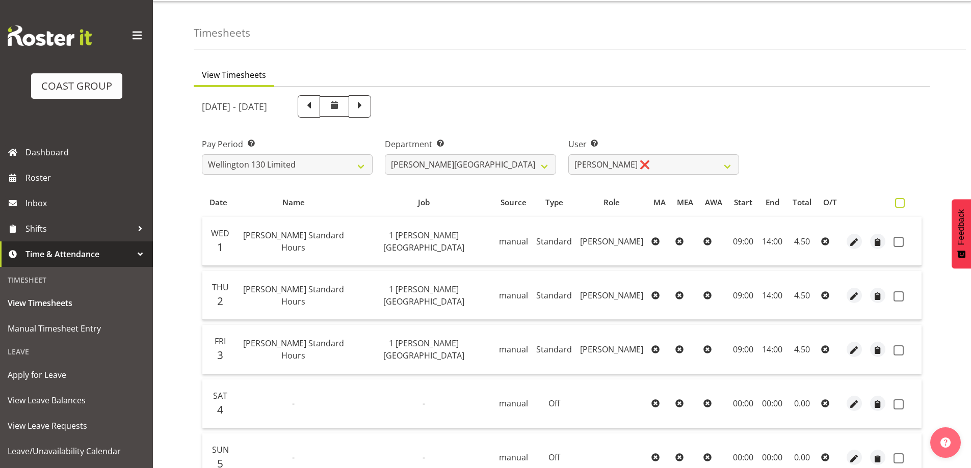
click at [900, 200] on span at bounding box center [900, 203] width 10 height 10
click at [900, 200] on input "checkbox" at bounding box center [898, 203] width 7 height 7
checkbox input "true"
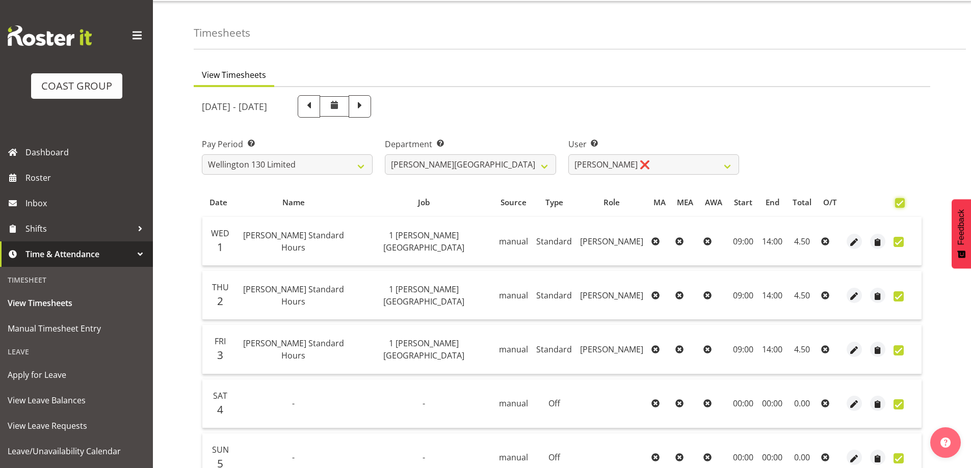
checkbox input "true"
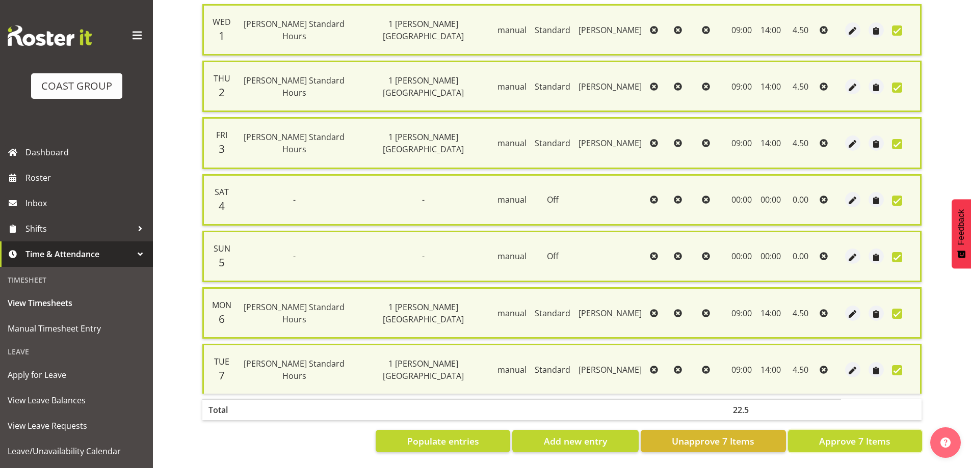
click at [871, 435] on span "Approve 7 Items" at bounding box center [854, 441] width 71 height 13
checkbox input "false"
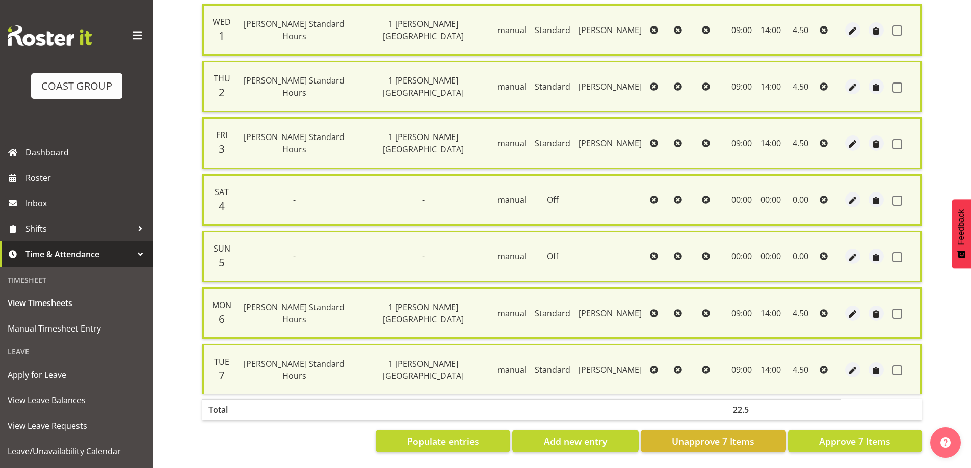
checkbox input "false"
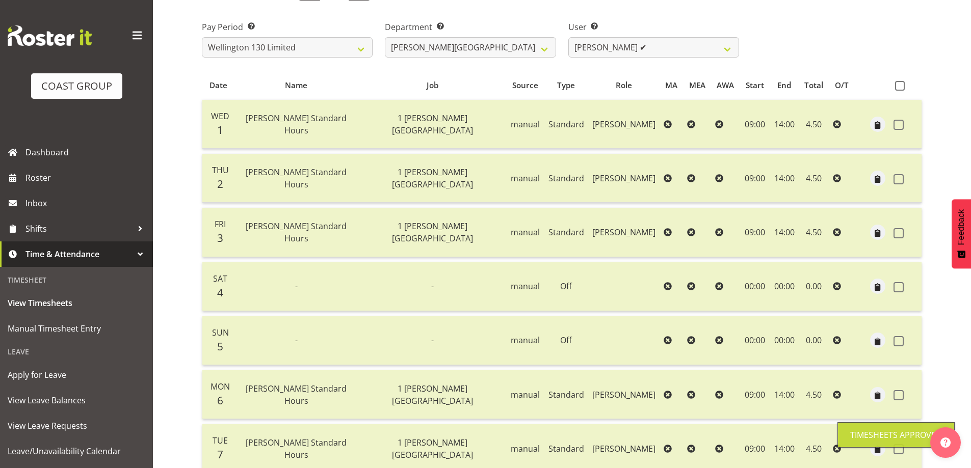
scroll to position [0, 0]
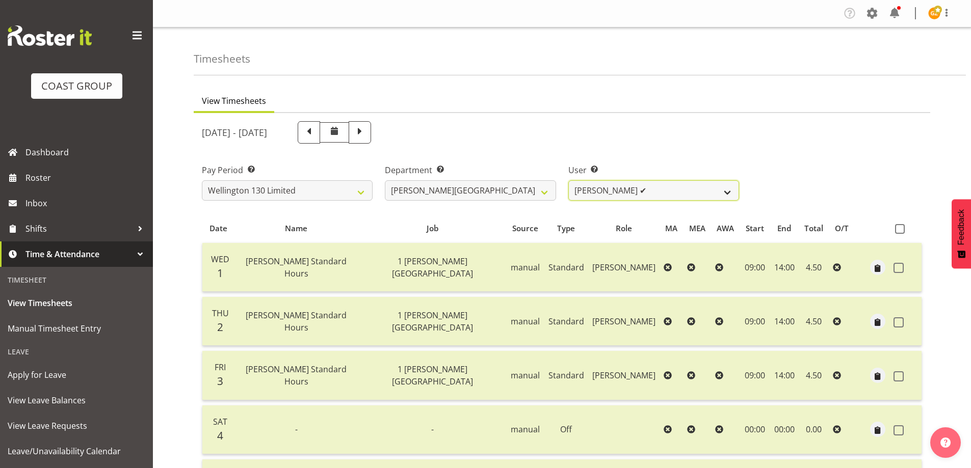
click at [728, 190] on select "[PERSON_NAME] ✔ [PERSON_NAME] ✔ [PERSON_NAME] [PERSON_NAME] ❌ [PERSON_NAME] ✔ […" at bounding box center [653, 190] width 171 height 20
click at [869, 161] on div "Pay Period Select which pay period you would like to view. SLP LTD EHS LTD DW L…" at bounding box center [562, 178] width 732 height 57
click at [945, 6] on div "Tasks Jobs Employees Profile Log Out" at bounding box center [900, 13] width 119 height 17
click at [943, 9] on span at bounding box center [946, 13] width 12 height 12
click at [928, 50] on link "Log Out" at bounding box center [904, 53] width 98 height 18
